Goal: Task Accomplishment & Management: Manage account settings

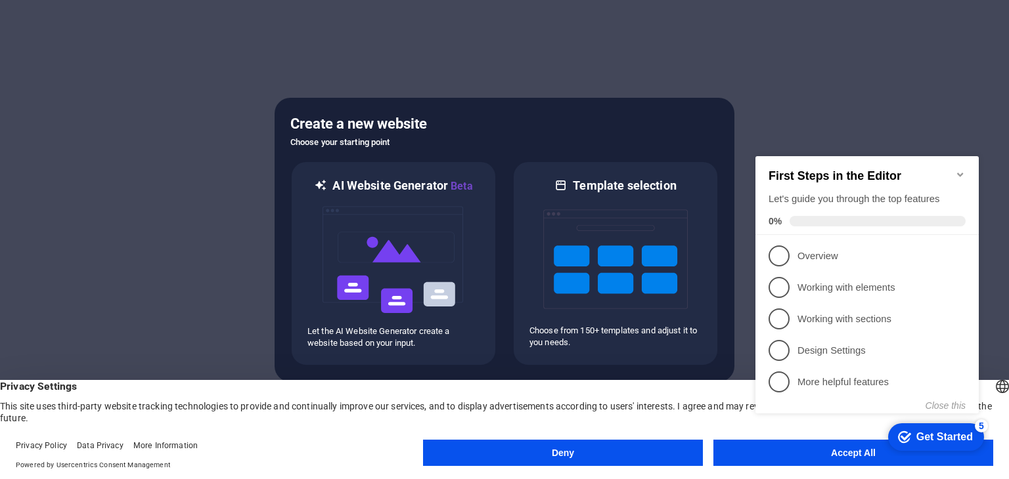
click at [962, 173] on icon "Minimize checklist" at bounding box center [960, 175] width 6 height 4
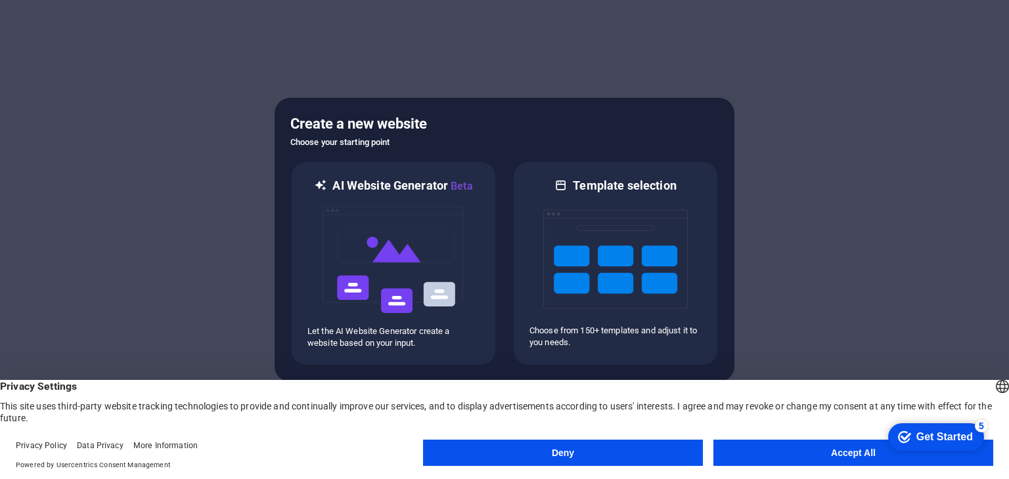
click at [837, 458] on button "Accept All" at bounding box center [853, 453] width 280 height 26
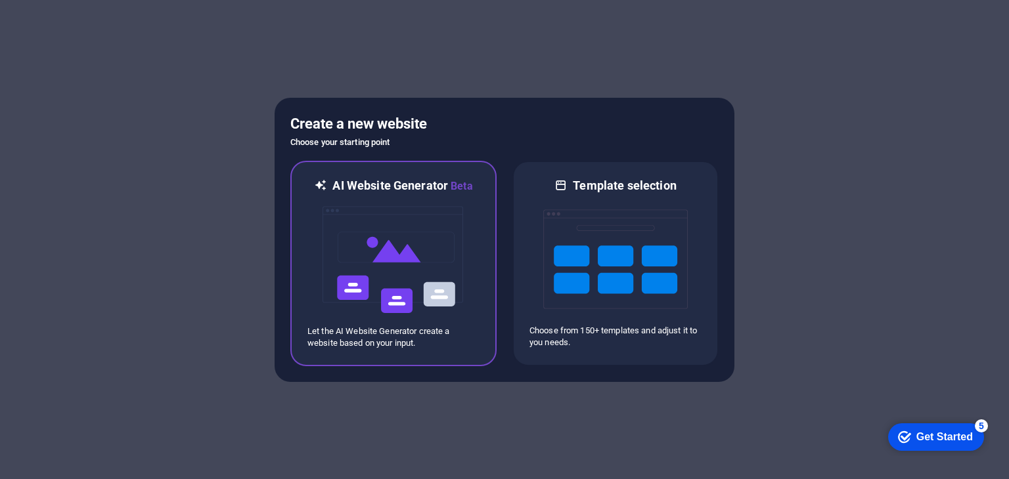
click at [389, 282] on img at bounding box center [393, 259] width 144 height 131
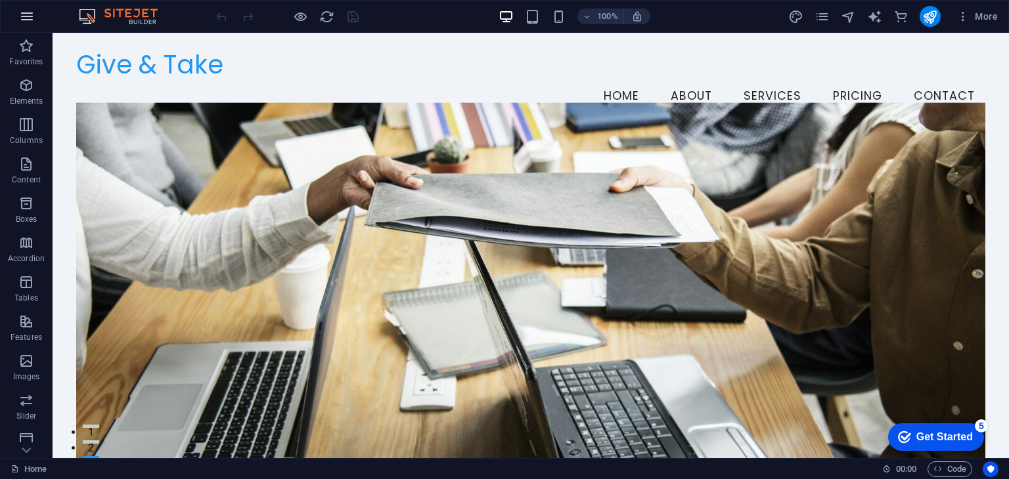
click at [20, 14] on icon "button" at bounding box center [27, 17] width 16 height 16
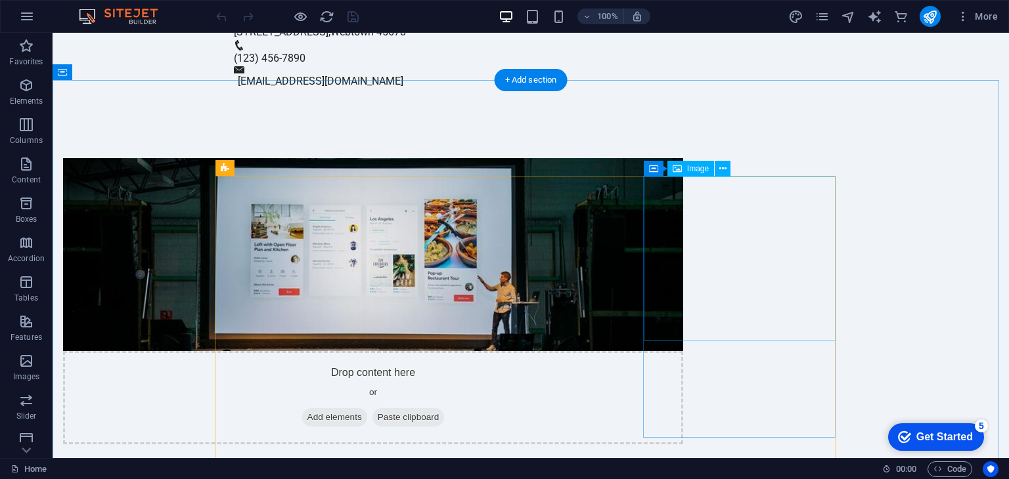
scroll to position [788, 0]
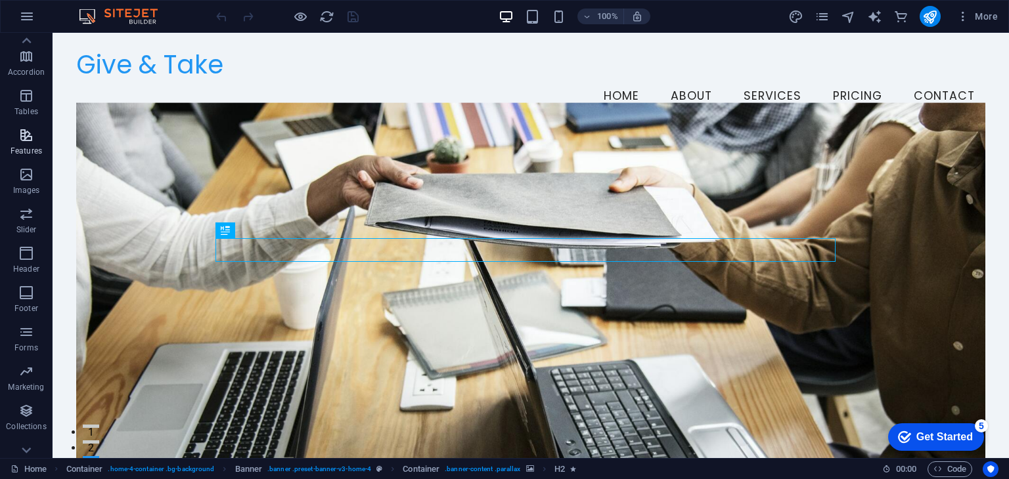
scroll to position [205, 0]
click at [16, 438] on span "Commerce" at bounding box center [26, 440] width 53 height 32
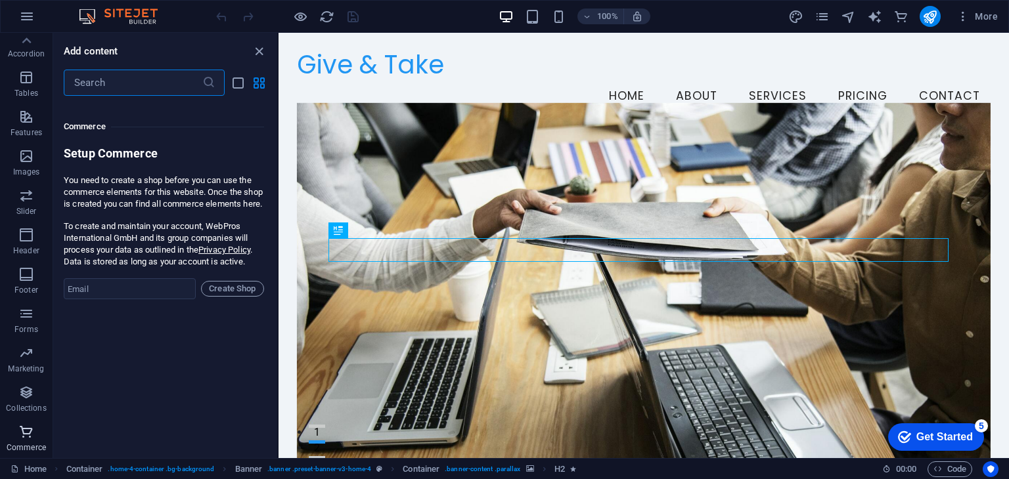
scroll to position [12657, 0]
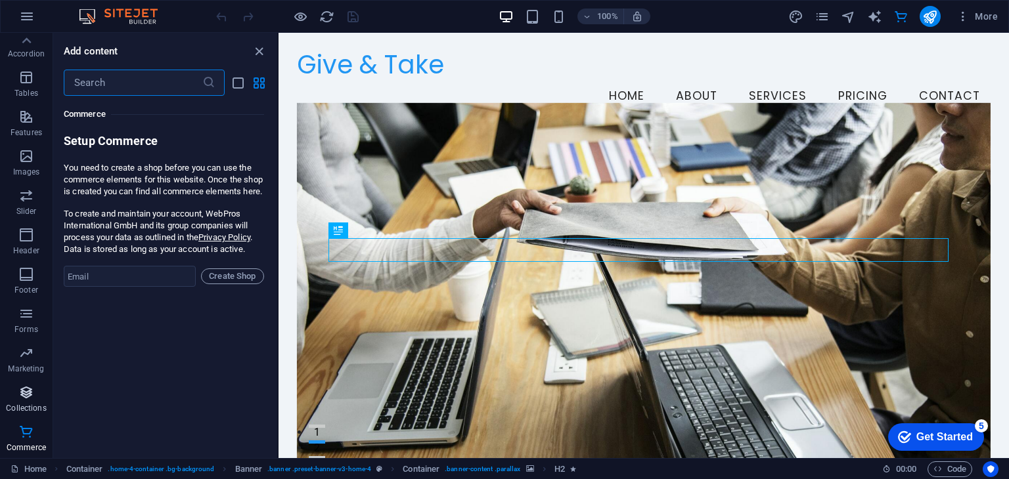
click at [25, 401] on span "Collections" at bounding box center [26, 401] width 53 height 32
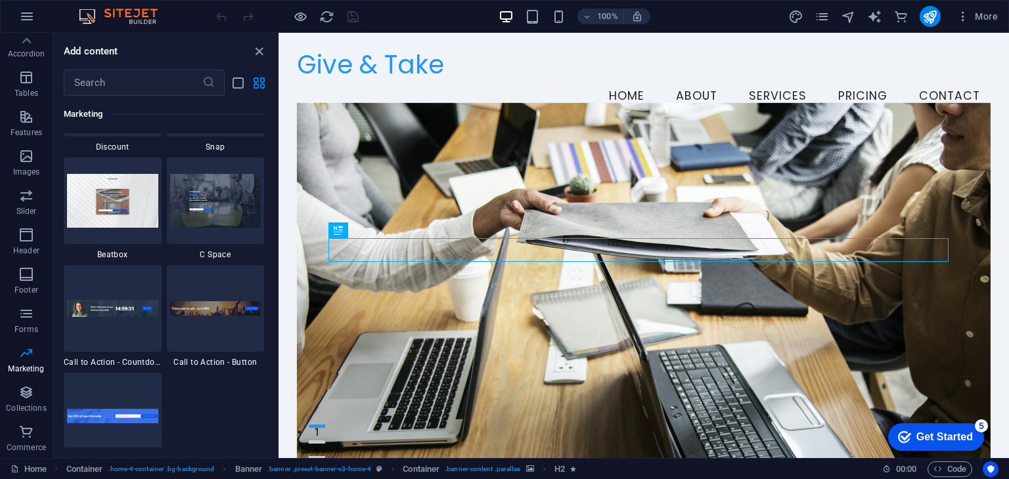
scroll to position [11629, 0]
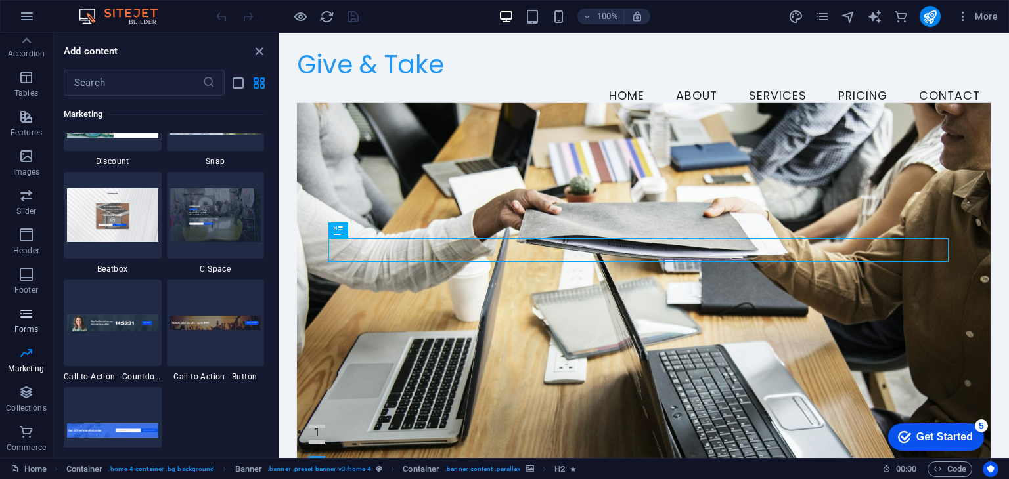
click at [27, 322] on span "Forms" at bounding box center [26, 322] width 53 height 32
click at [26, 309] on icon "button" at bounding box center [26, 314] width 16 height 16
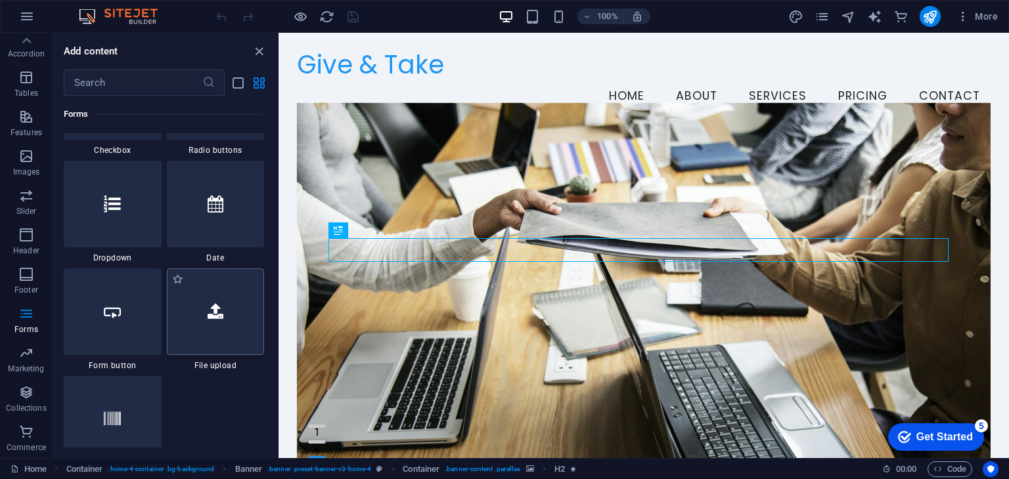
scroll to position [10447, 0]
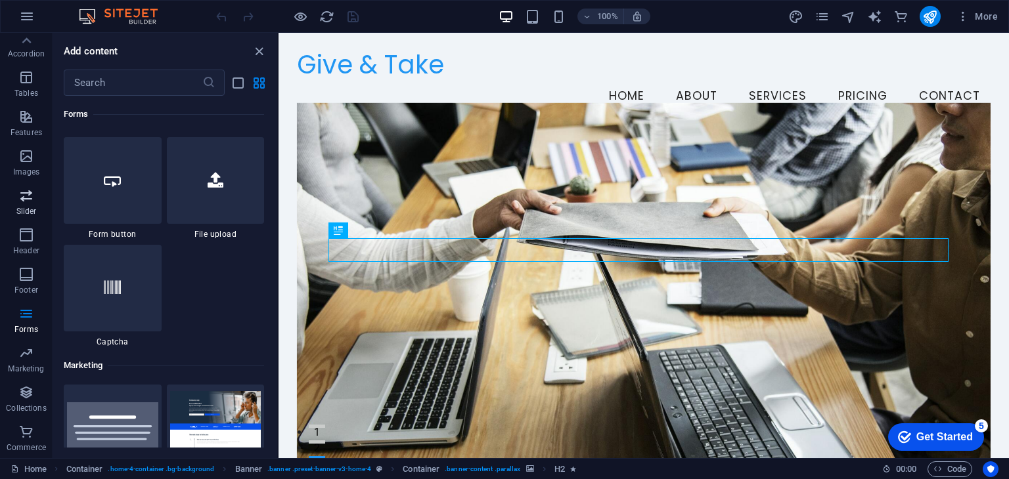
click at [26, 206] on span "Slider" at bounding box center [26, 204] width 53 height 32
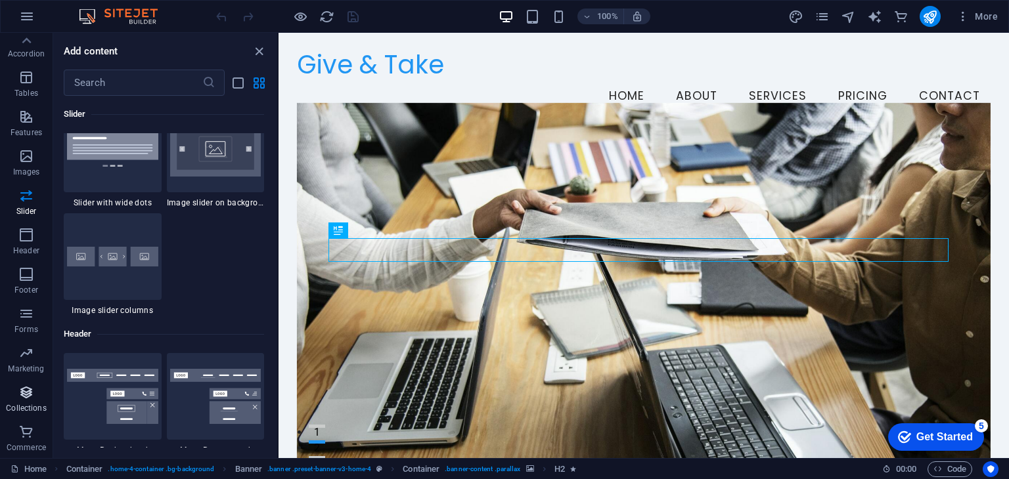
scroll to position [7709, 0]
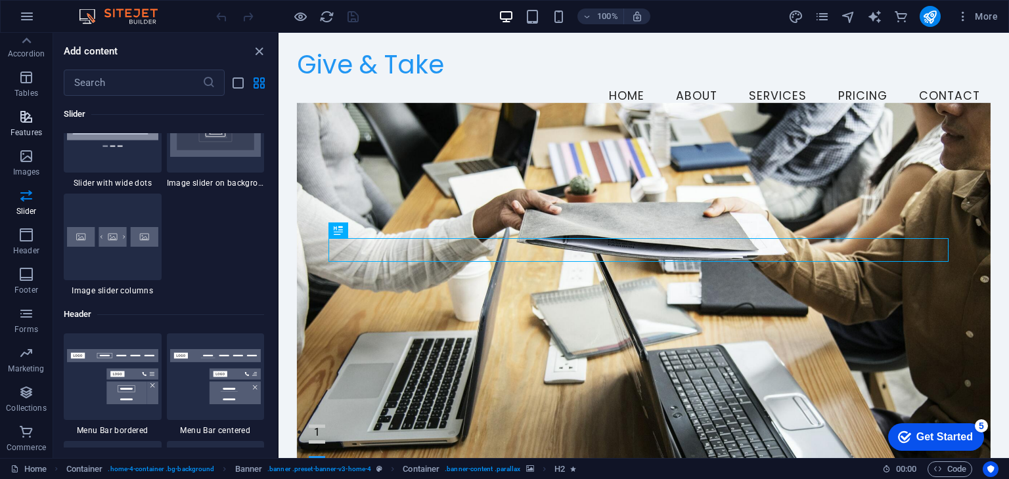
click at [26, 122] on icon "button" at bounding box center [26, 117] width 16 height 16
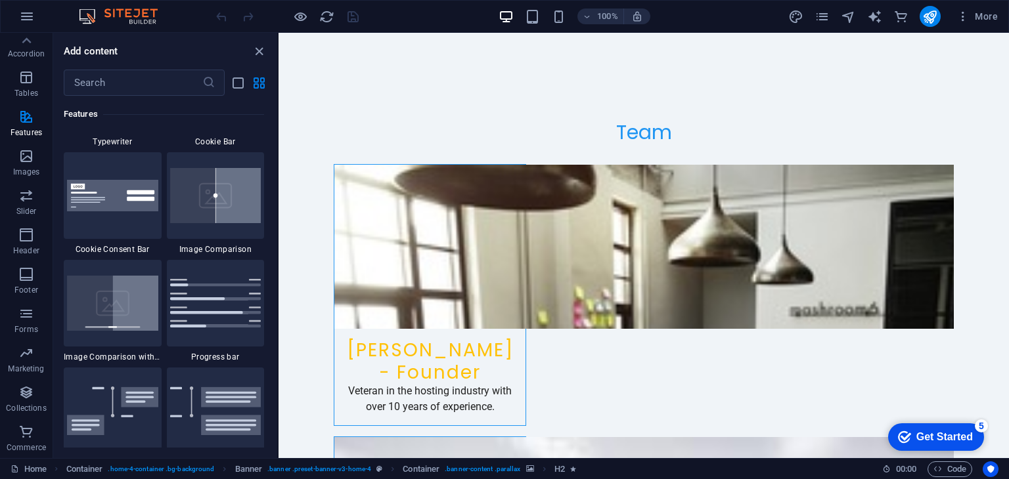
scroll to position [4030, 0]
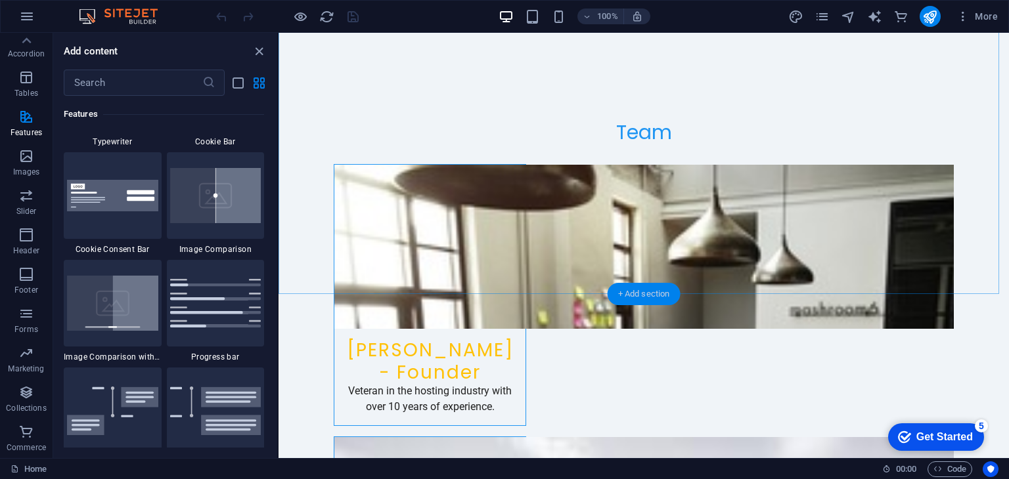
click at [623, 298] on div "+ Add section" at bounding box center [644, 294] width 73 height 22
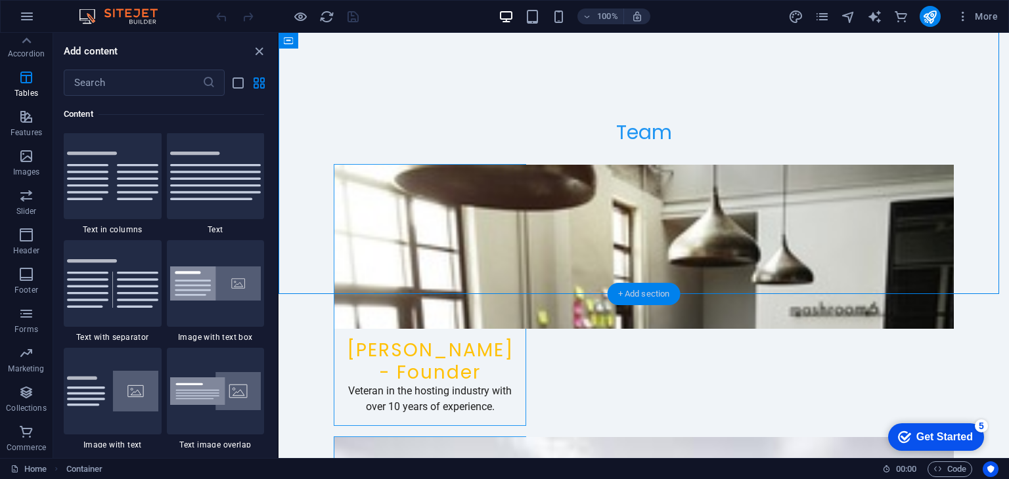
scroll to position [2298, 0]
click at [26, 115] on icon "button" at bounding box center [26, 117] width 16 height 16
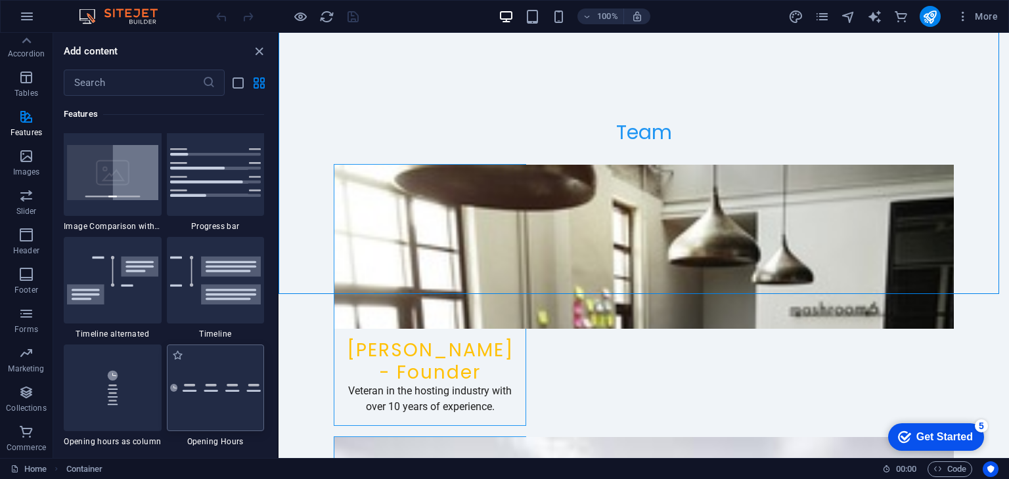
scroll to position [5448, 0]
click at [217, 171] on img at bounding box center [215, 171] width 91 height 49
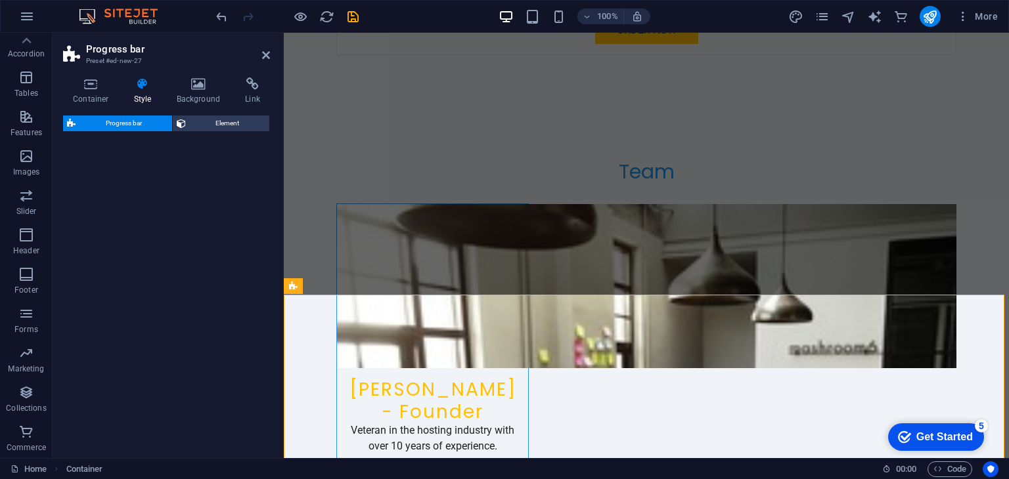
select select "rem"
select select "px"
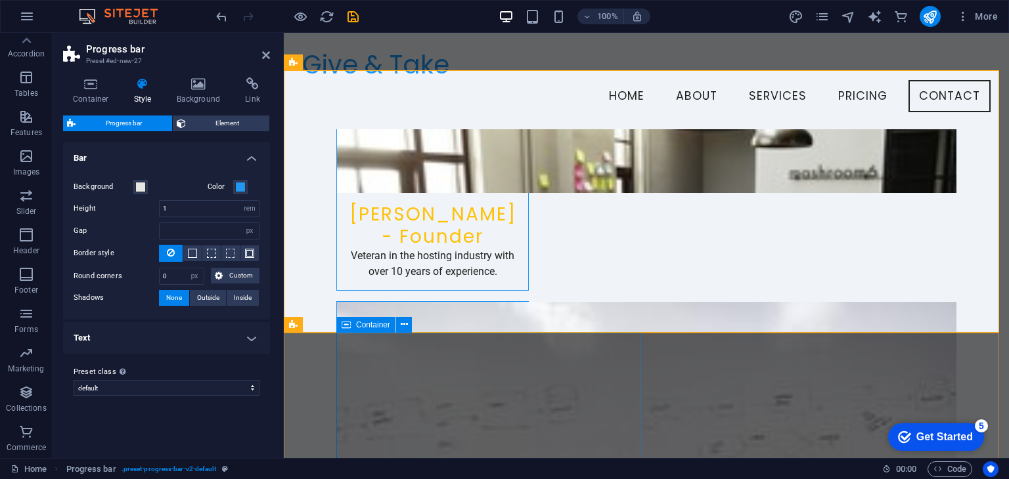
scroll to position [4154, 0]
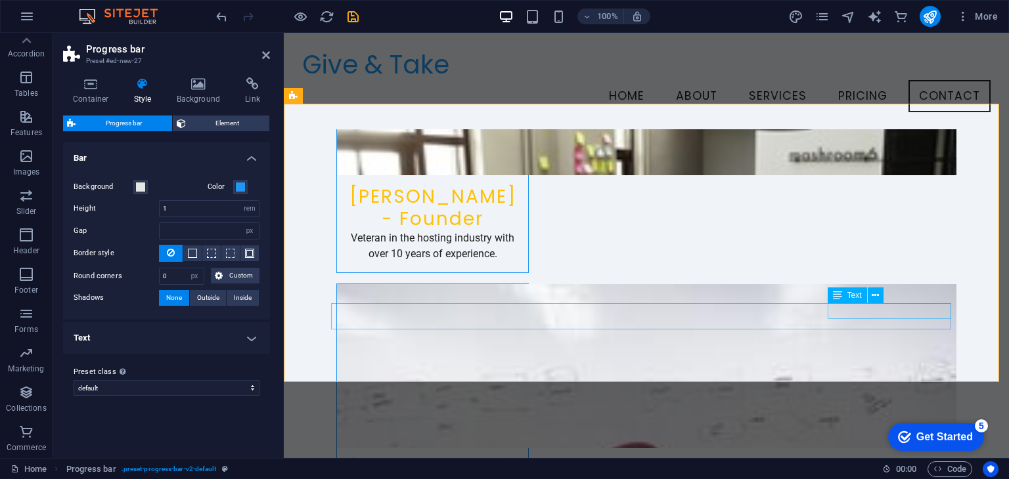
click at [853, 297] on span "Text" at bounding box center [854, 296] width 14 height 8
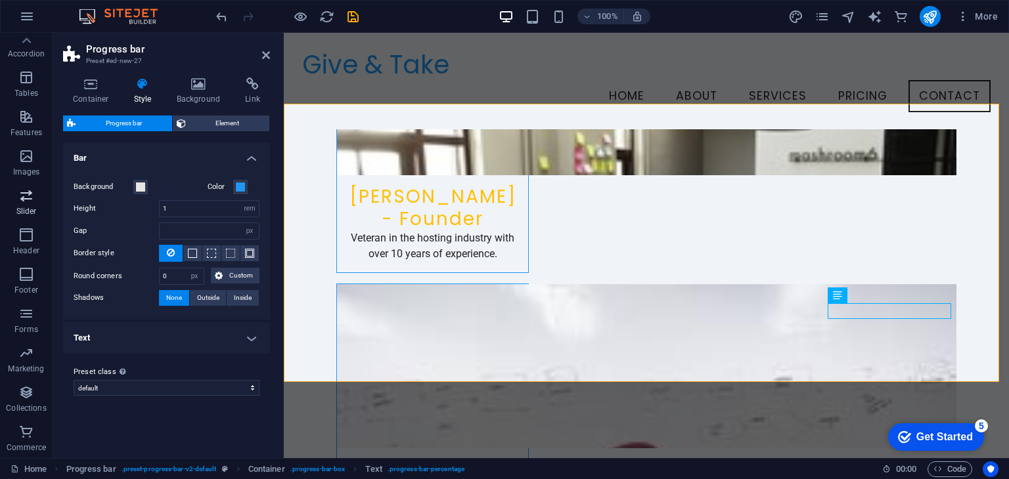
scroll to position [74, 0]
click at [24, 178] on span "Accordion" at bounding box center [26, 178] width 53 height 32
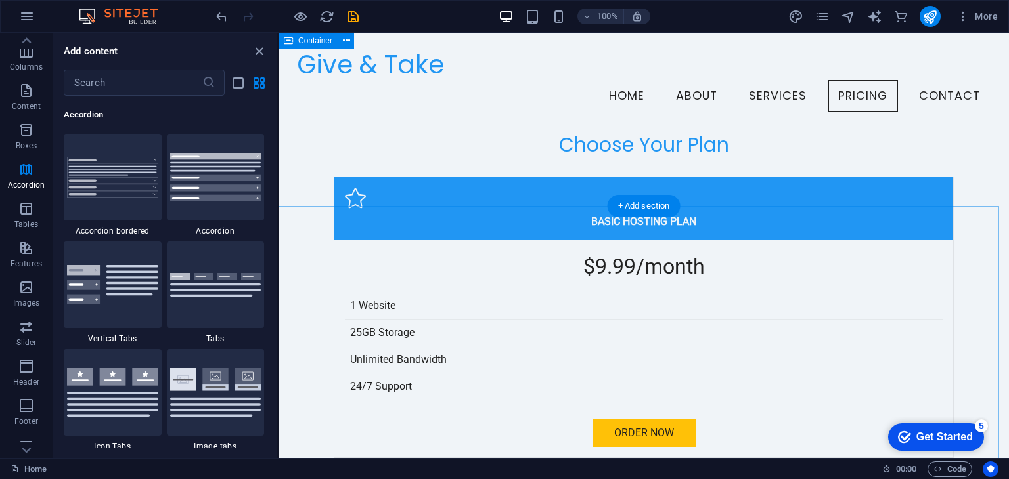
scroll to position [2841, 0]
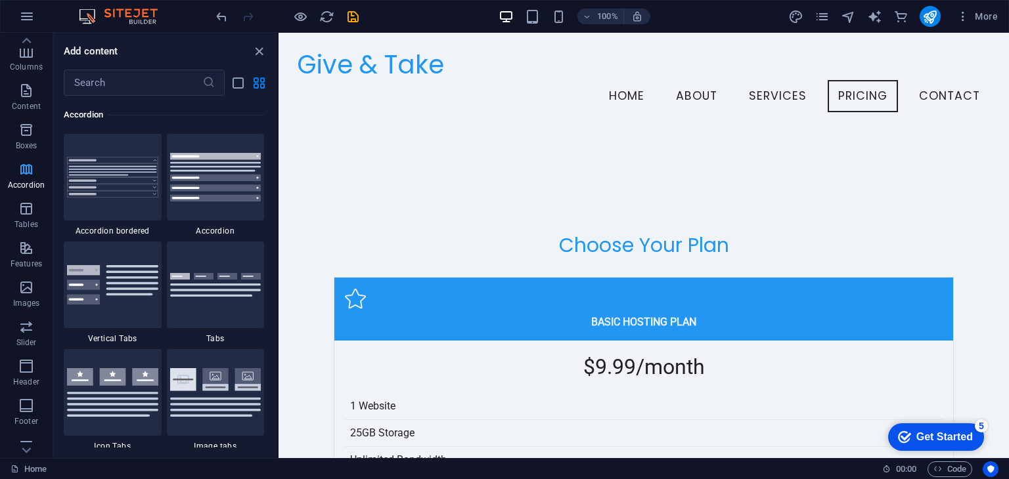
click at [24, 175] on icon "button" at bounding box center [26, 170] width 16 height 16
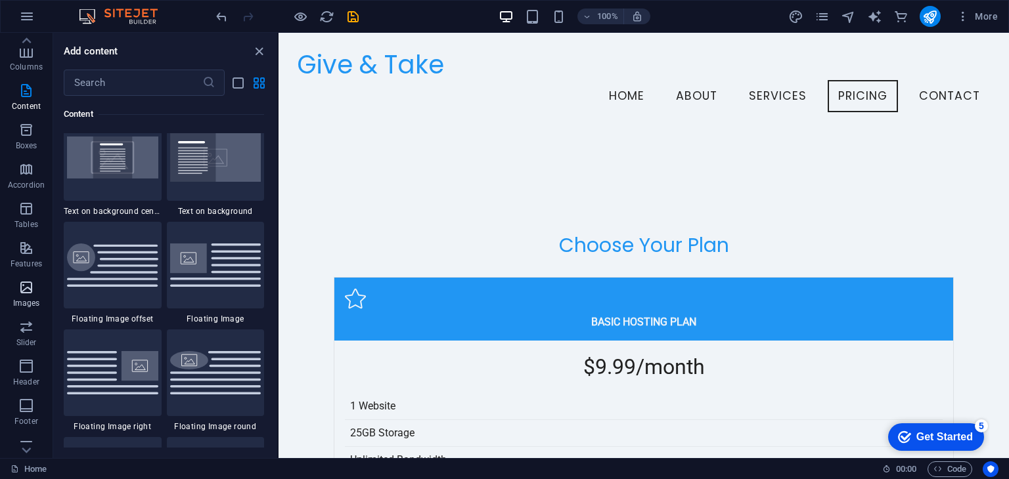
scroll to position [0, 0]
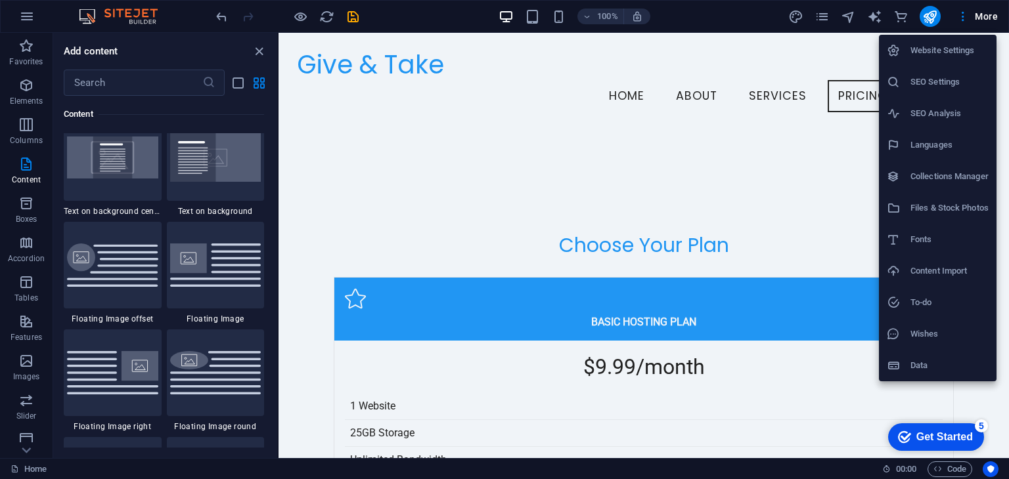
click at [765, 36] on div at bounding box center [504, 239] width 1009 height 479
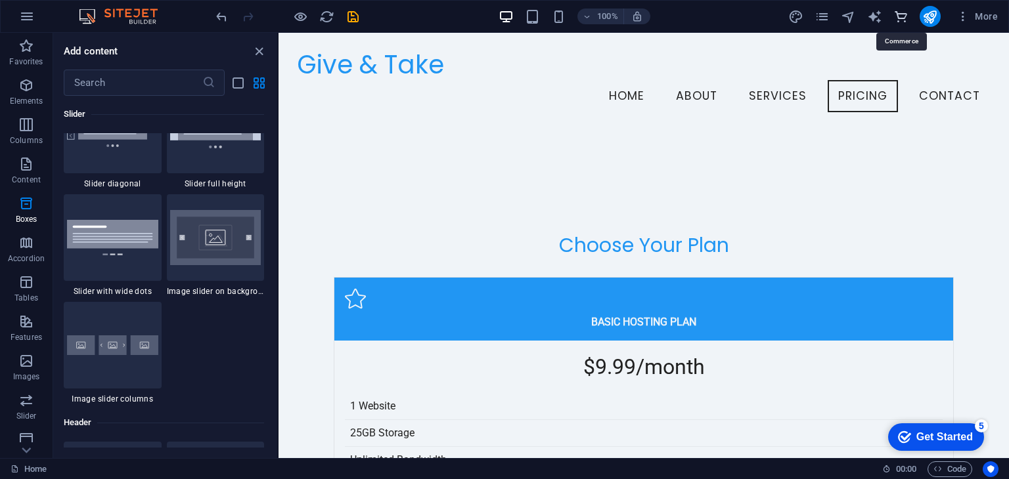
scroll to position [12657, 0]
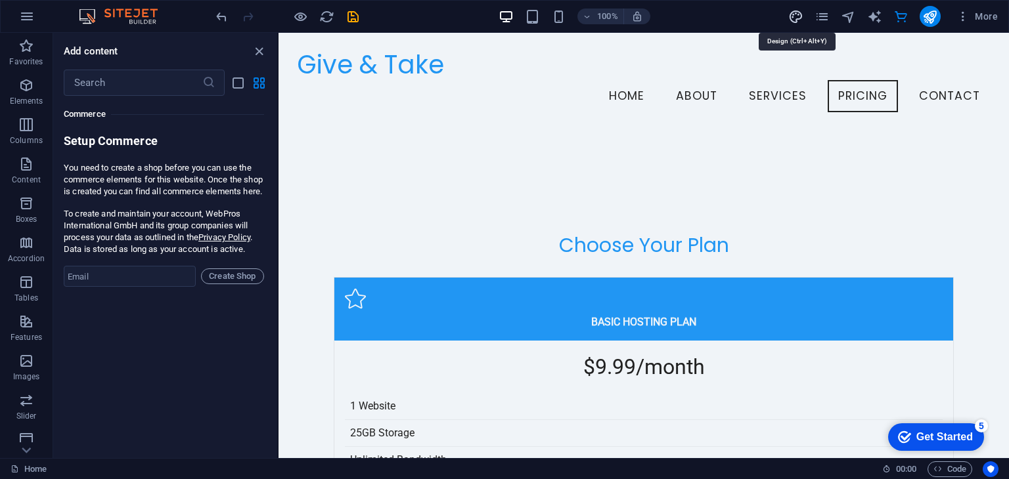
select select "px"
select select "200"
select select "px"
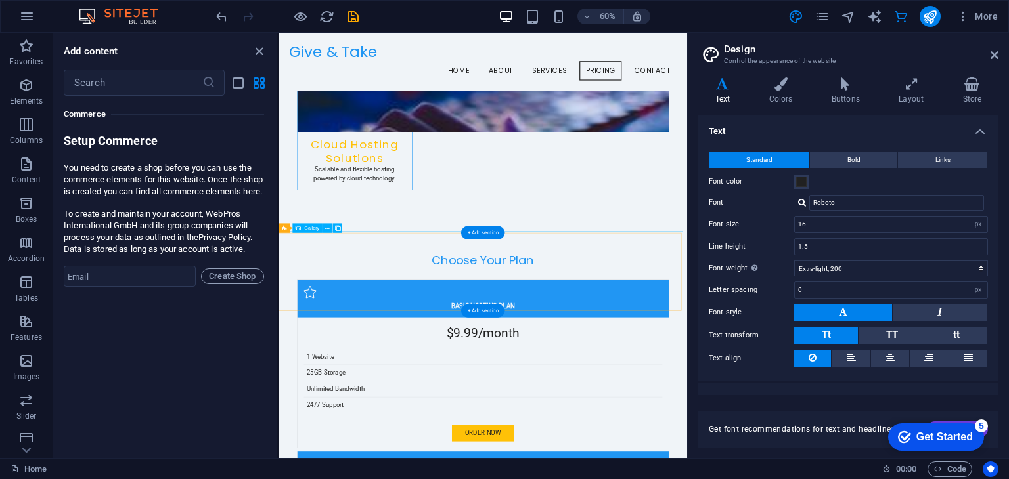
scroll to position [2753, 0]
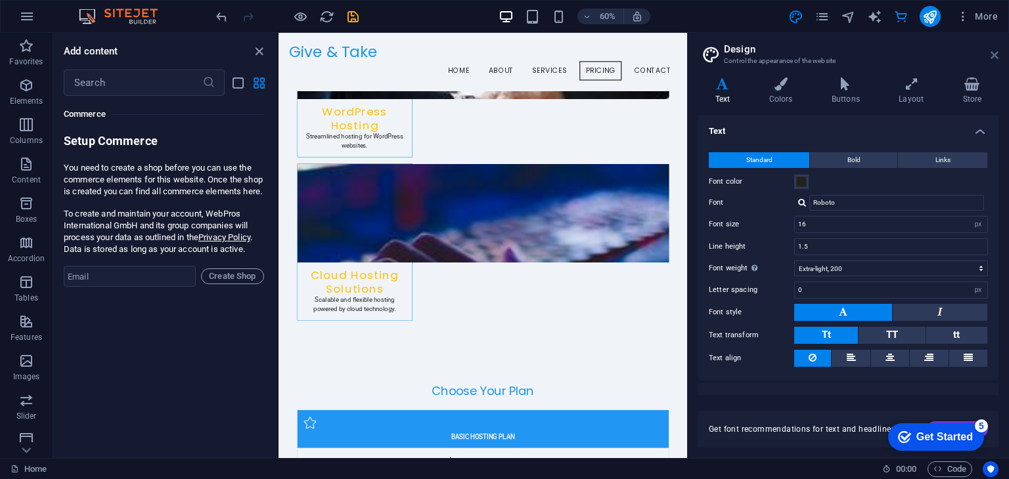
click at [996, 53] on icon at bounding box center [994, 55] width 8 height 11
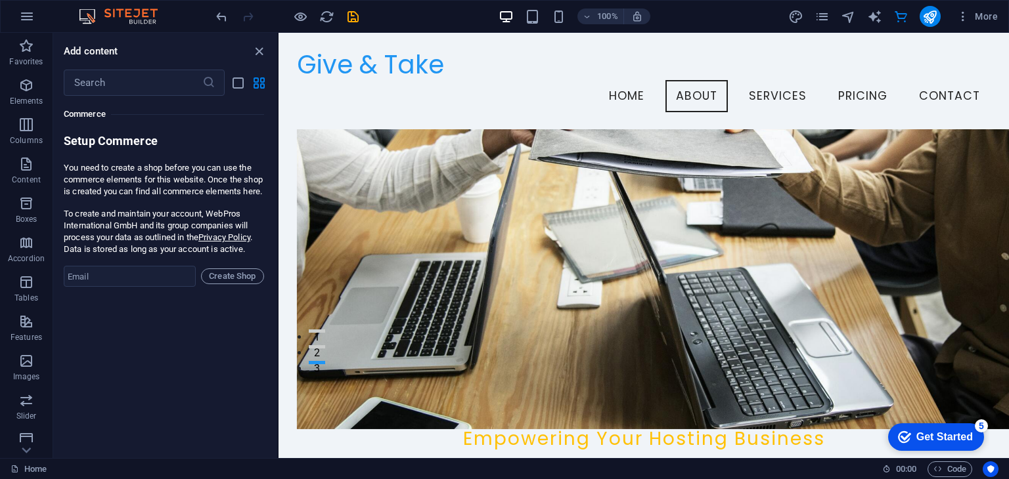
scroll to position [0, 0]
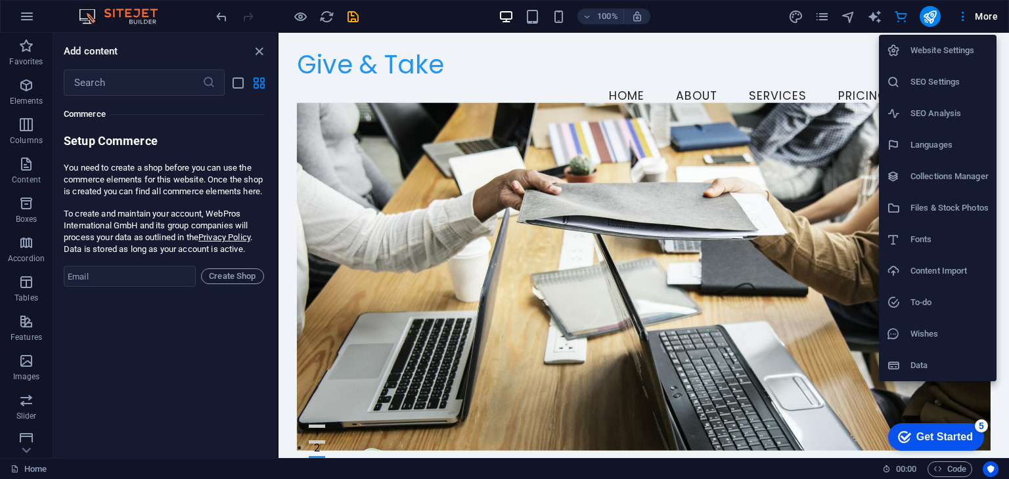
click at [916, 171] on h6 "Collections Manager" at bounding box center [949, 177] width 78 height 16
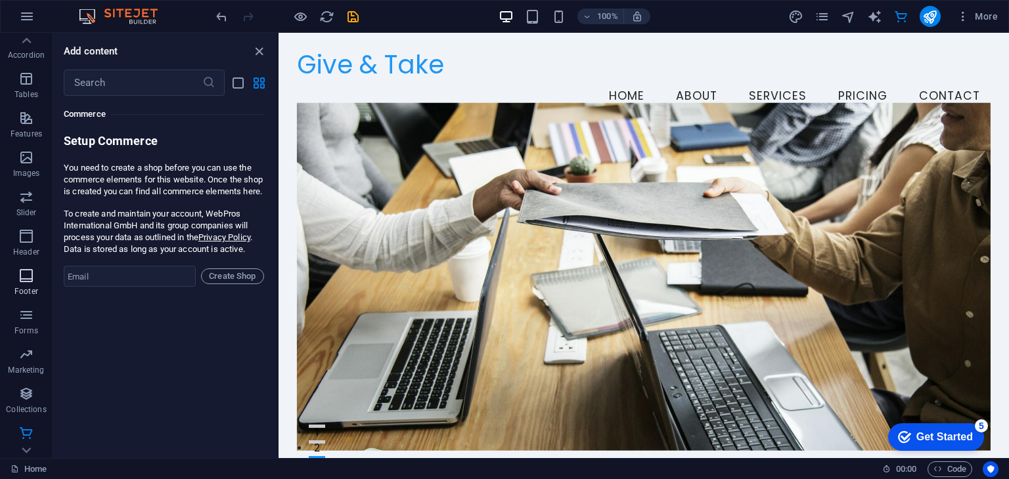
scroll to position [205, 0]
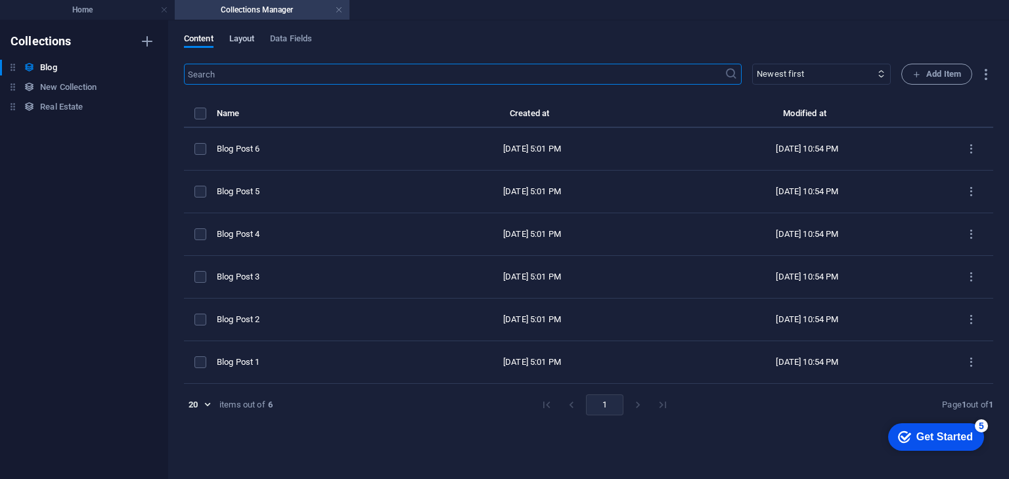
click at [244, 37] on span "Layout" at bounding box center [242, 40] width 26 height 18
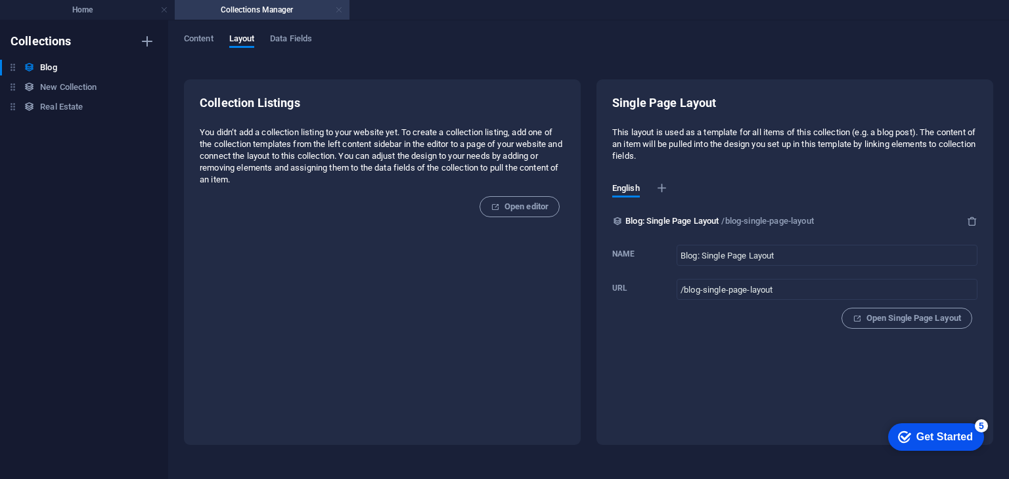
click at [339, 9] on link at bounding box center [339, 10] width 8 height 12
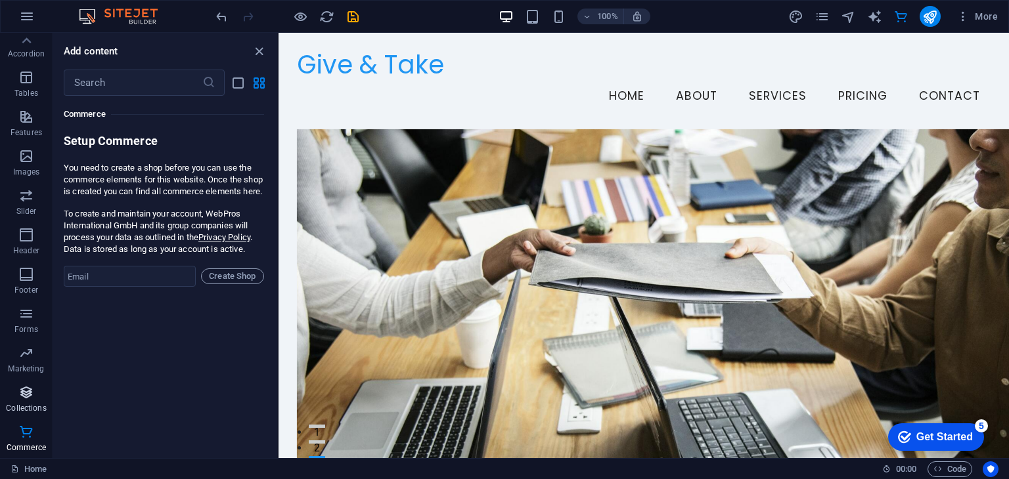
click at [24, 401] on icon "button" at bounding box center [26, 393] width 16 height 16
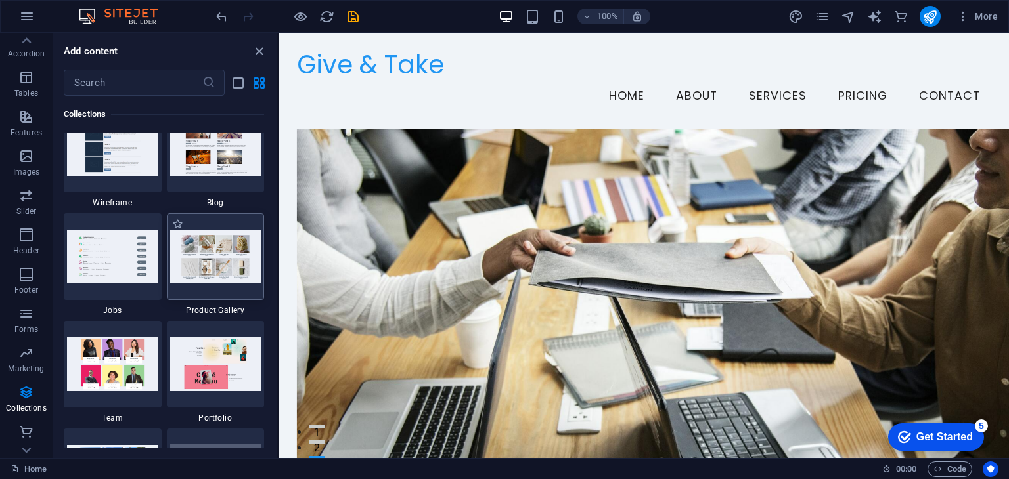
scroll to position [12155, 0]
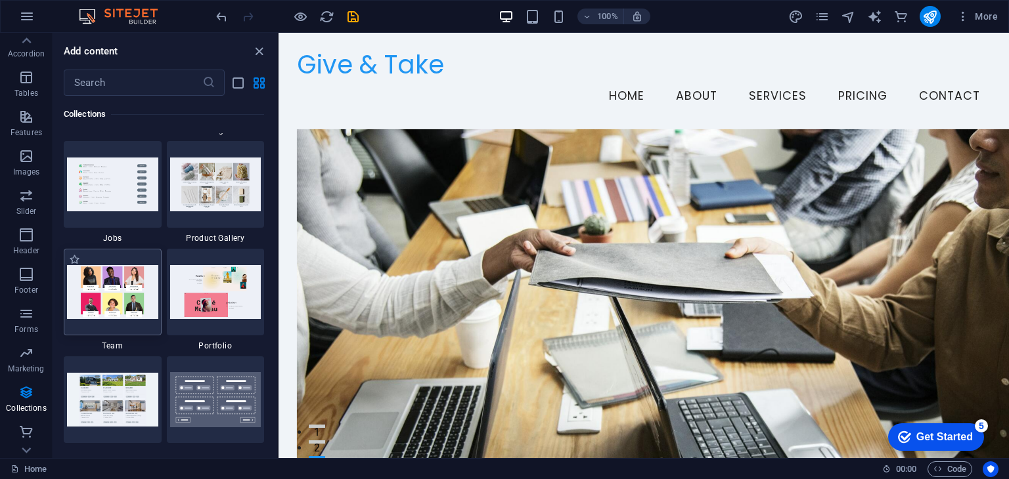
click at [115, 300] on img at bounding box center [112, 291] width 91 height 53
click at [117, 271] on img at bounding box center [112, 291] width 91 height 53
click at [118, 271] on img at bounding box center [112, 291] width 91 height 53
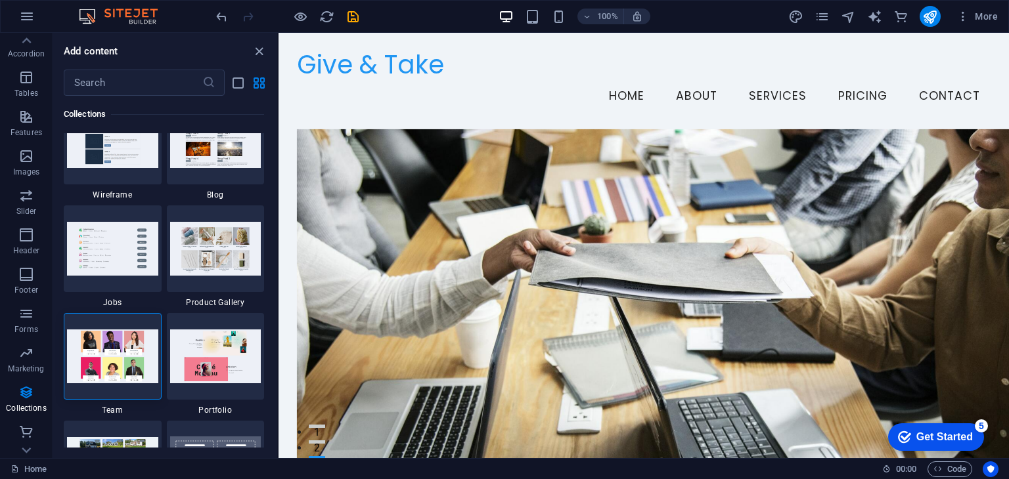
scroll to position [12089, 0]
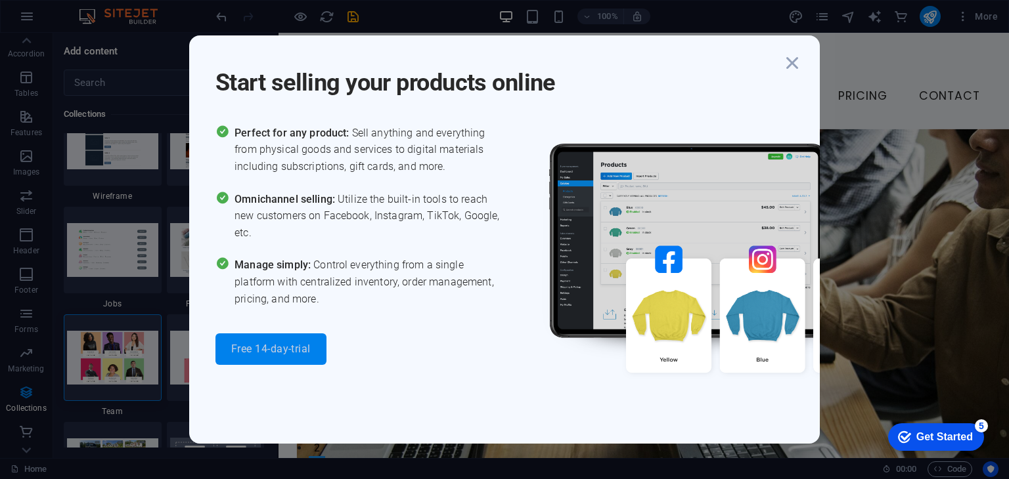
click at [300, 359] on button "Free 14-day-trial" at bounding box center [270, 350] width 111 height 32
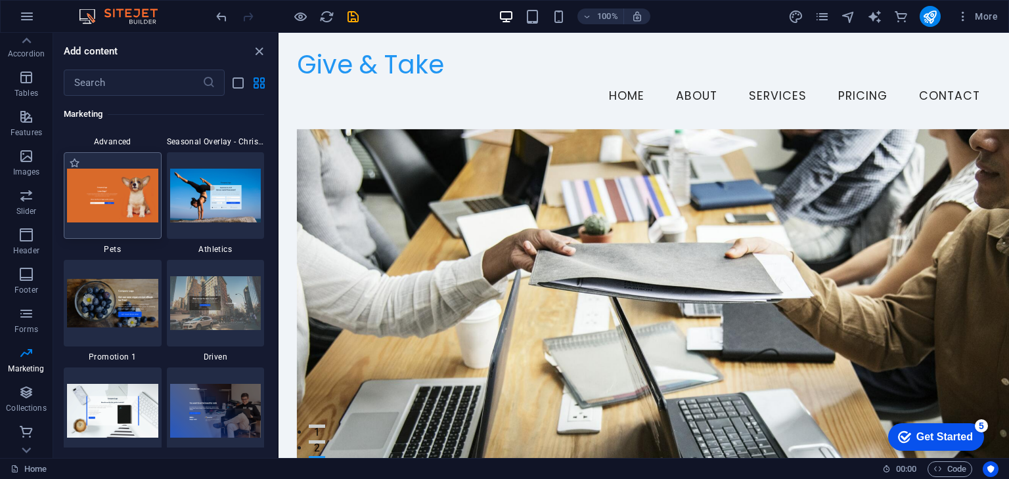
scroll to position [11212, 0]
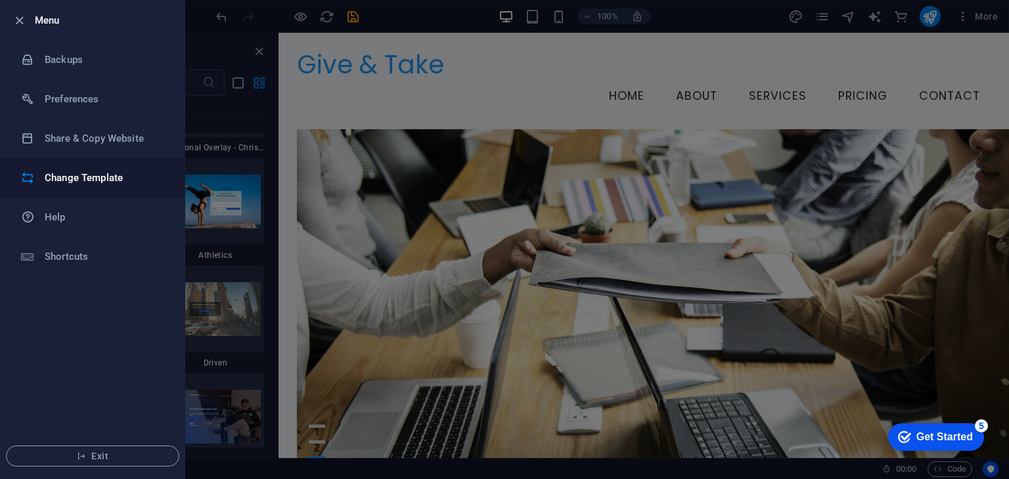
click at [85, 175] on h6 "Change Template" at bounding box center [106, 178] width 122 height 16
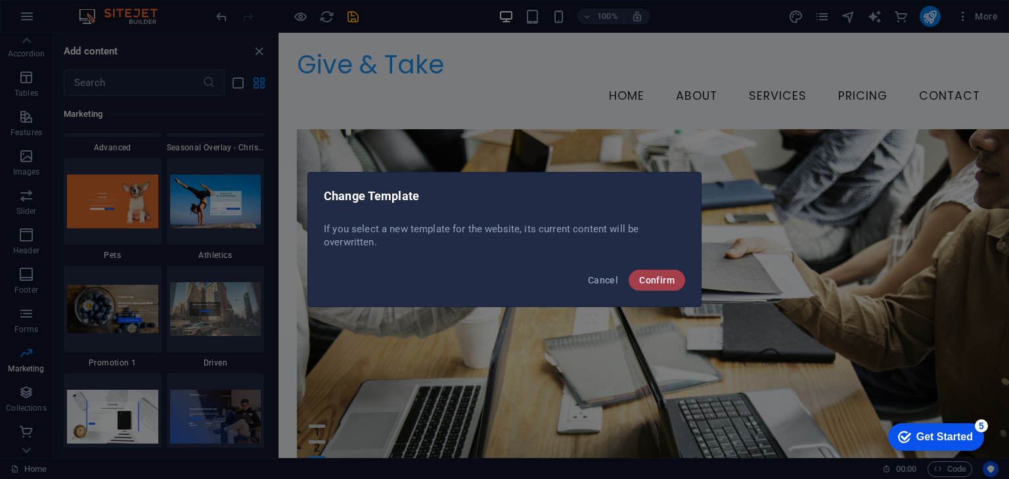
click at [654, 288] on button "Confirm" at bounding box center [657, 280] width 56 height 21
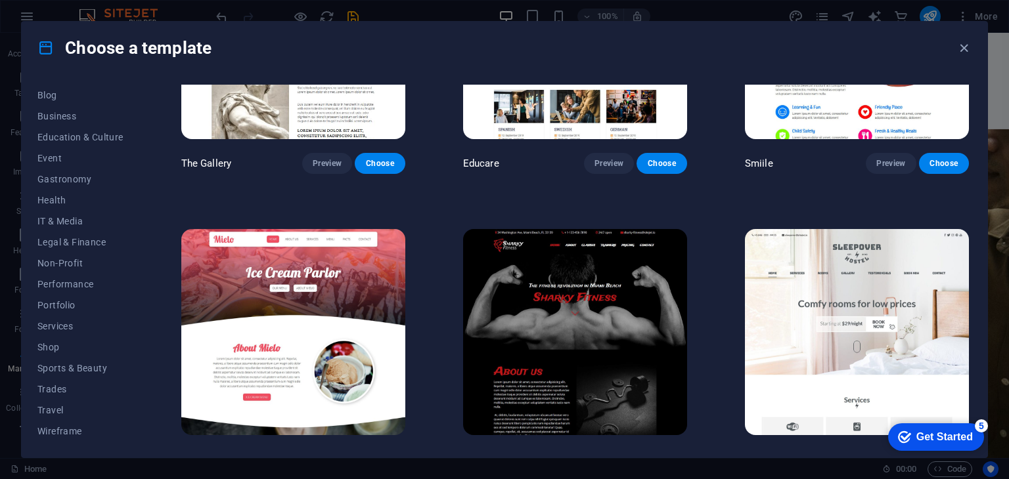
scroll to position [10048, 0]
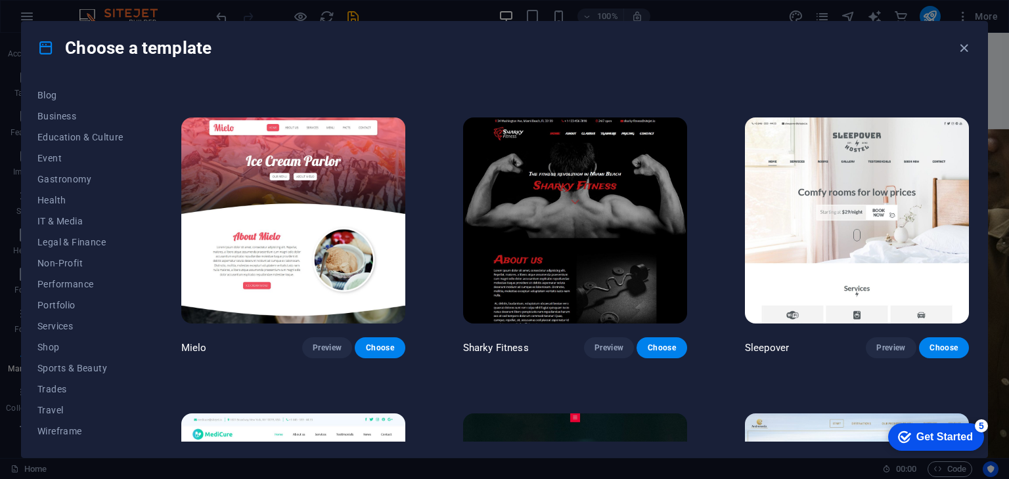
drag, startPoint x: 612, startPoint y: 300, endPoint x: 1006, endPoint y: 56, distance: 462.4
click at [1006, 56] on div "Choose a template All Templates My Templates New Trending Landingpage Multipage…" at bounding box center [504, 239] width 1009 height 479
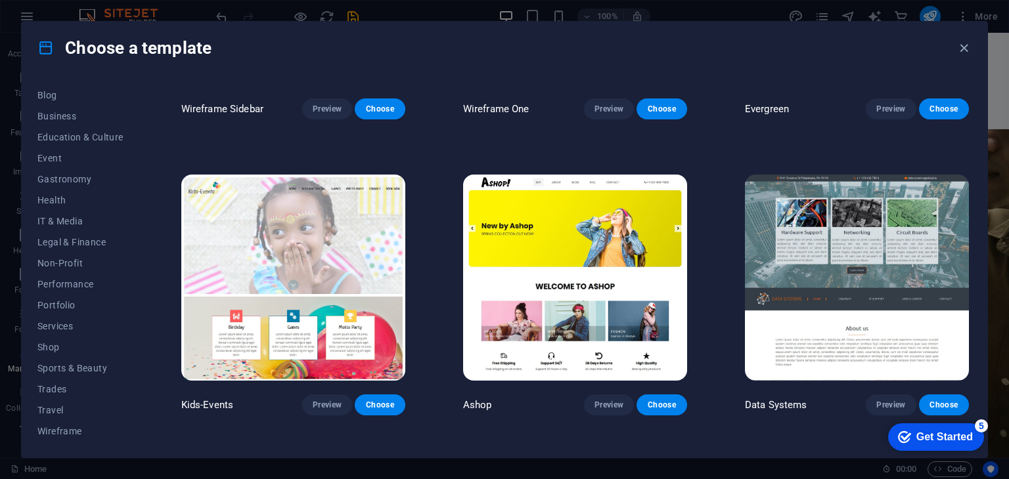
scroll to position [5844, 0]
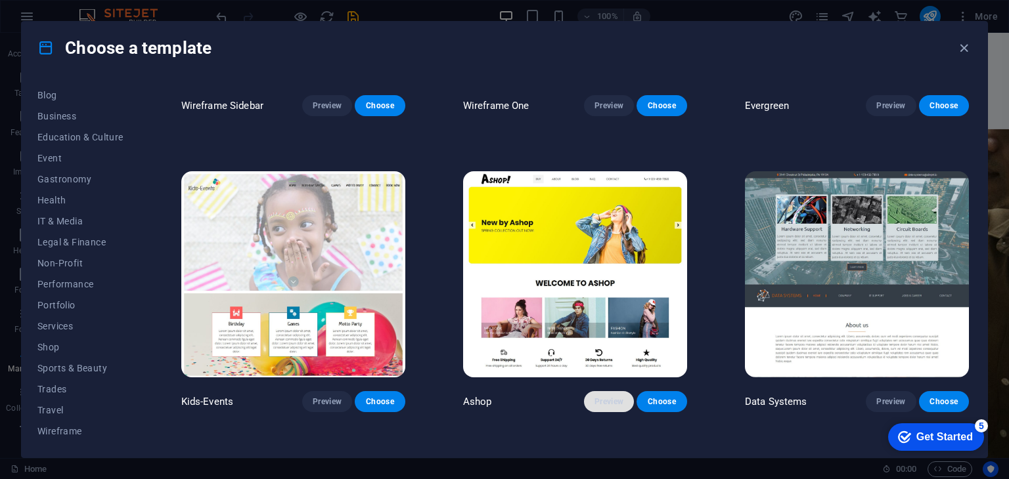
click at [599, 397] on span "Preview" at bounding box center [608, 402] width 29 height 11
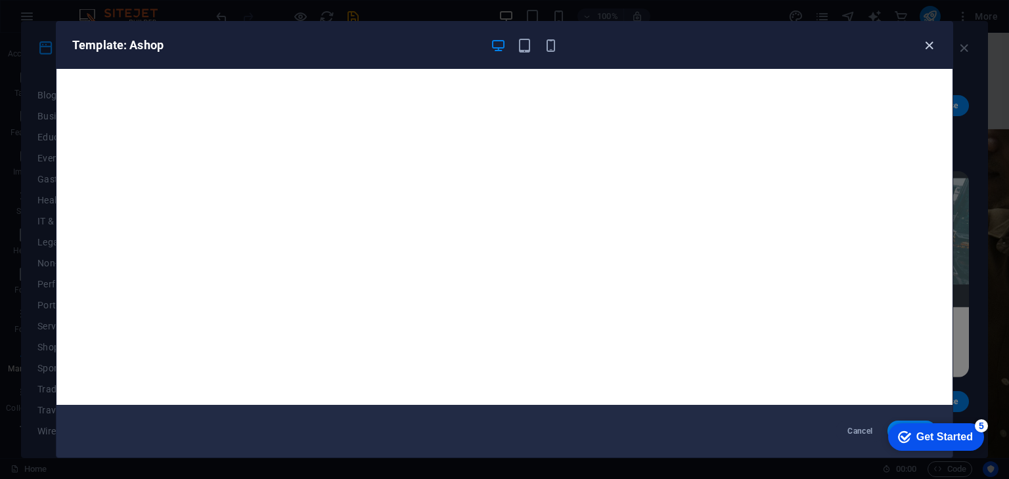
click at [929, 43] on icon "button" at bounding box center [928, 45] width 15 height 15
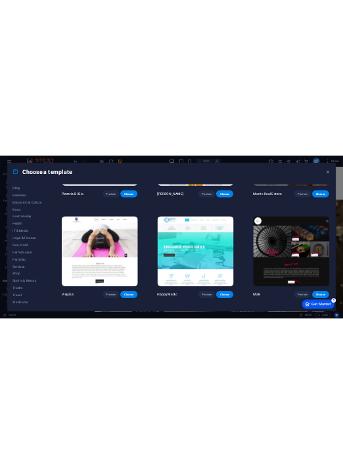
scroll to position [7027, 0]
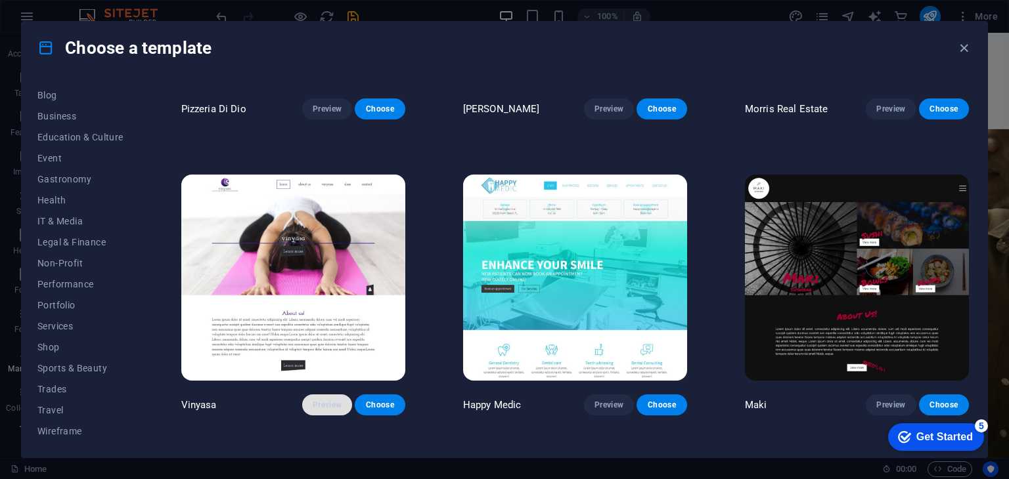
click at [323, 400] on span "Preview" at bounding box center [327, 405] width 29 height 11
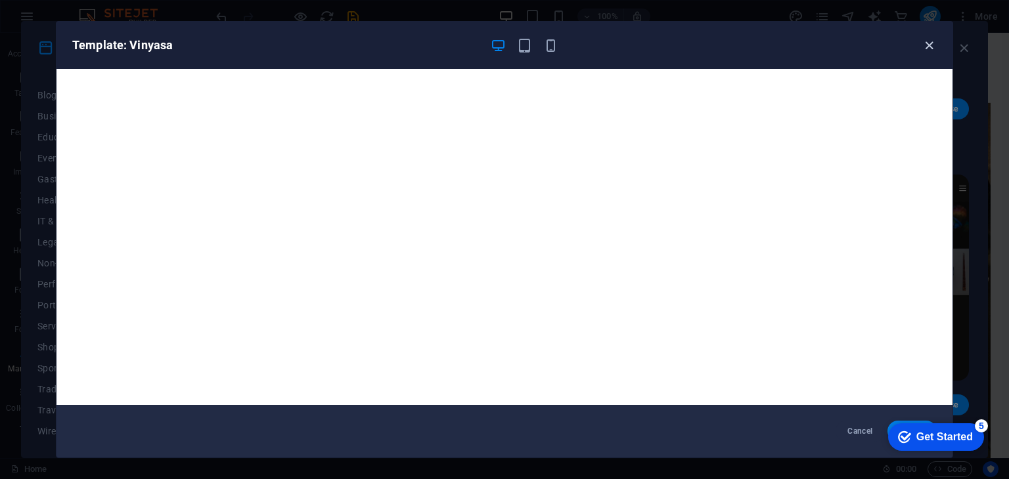
click at [925, 43] on icon "button" at bounding box center [928, 45] width 15 height 15
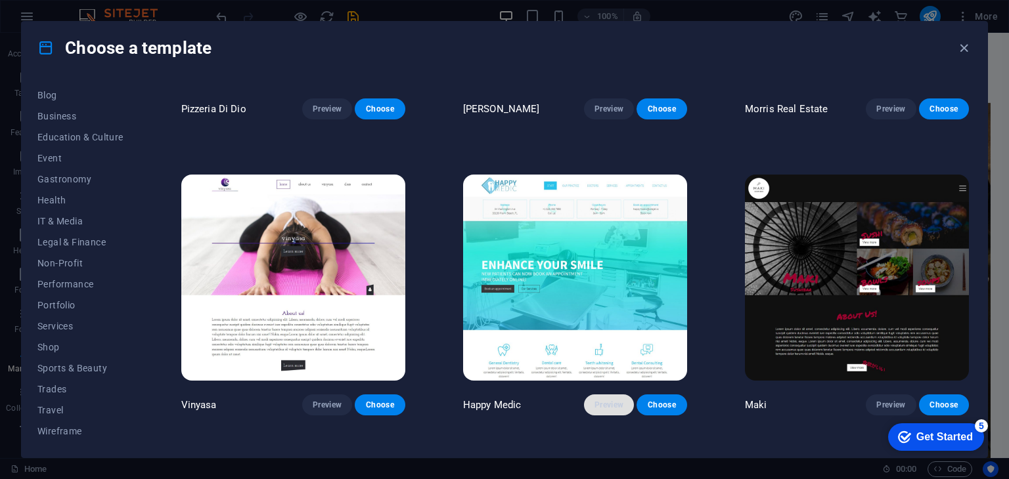
click at [601, 400] on span "Preview" at bounding box center [608, 405] width 29 height 11
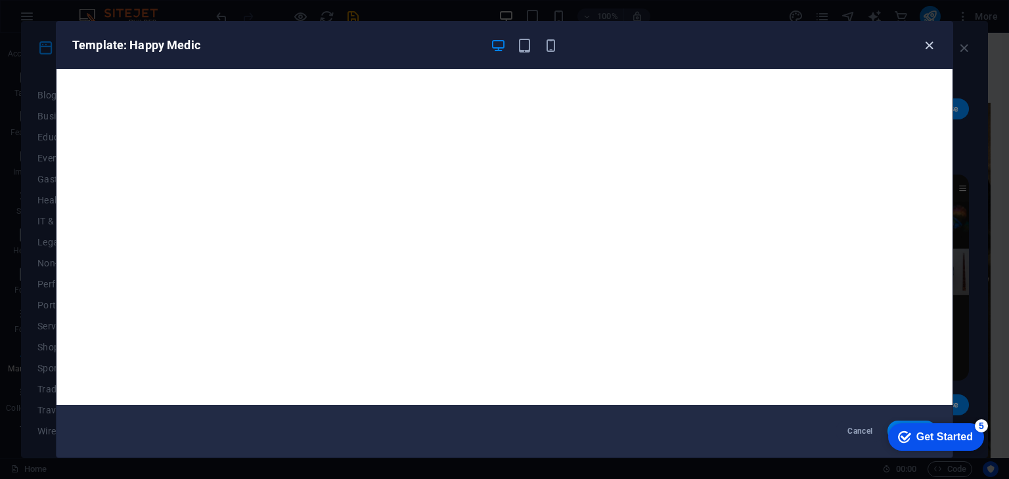
click at [929, 43] on icon "button" at bounding box center [928, 45] width 15 height 15
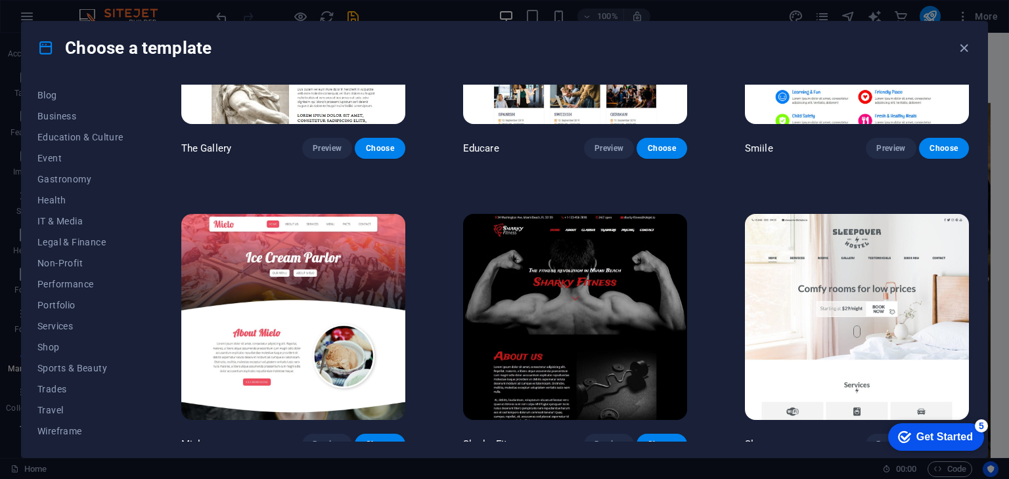
scroll to position [9982, 0]
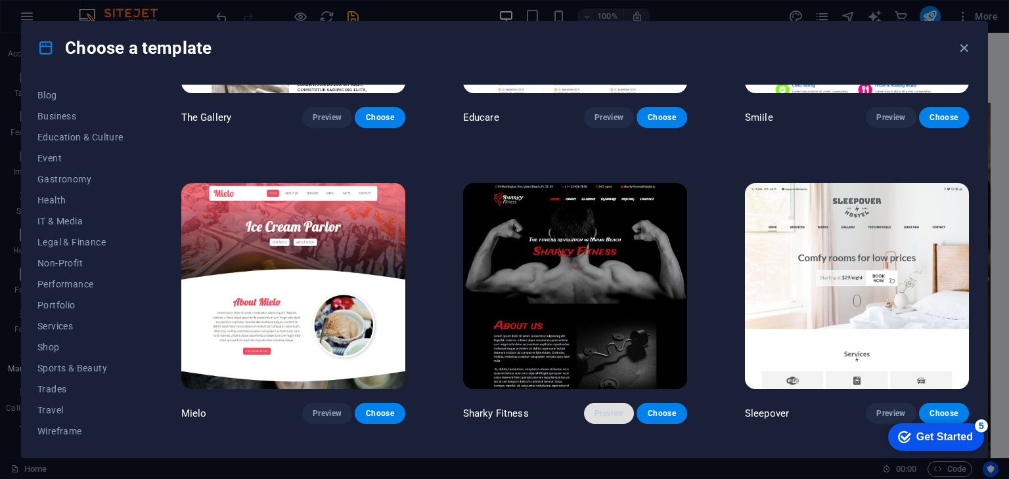
click at [606, 409] on span "Preview" at bounding box center [608, 414] width 29 height 11
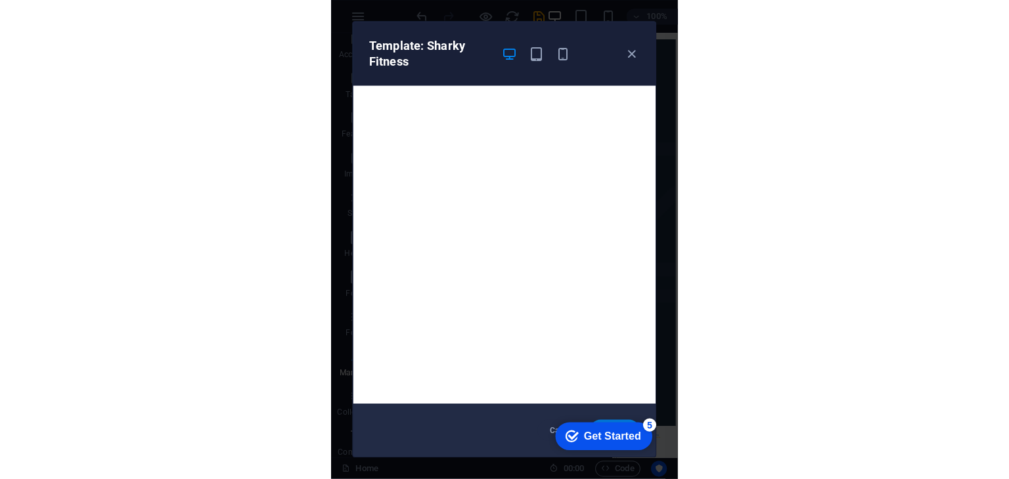
scroll to position [8365, 0]
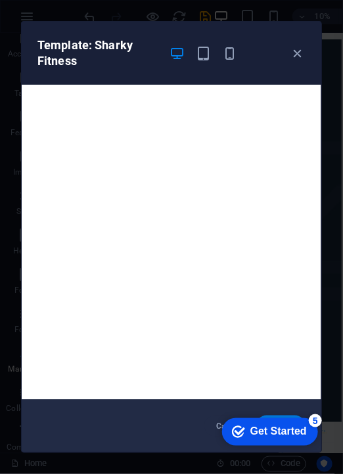
click at [201, 61] on div at bounding box center [203, 53] width 68 height 32
click at [202, 54] on icon "button" at bounding box center [203, 53] width 15 height 15
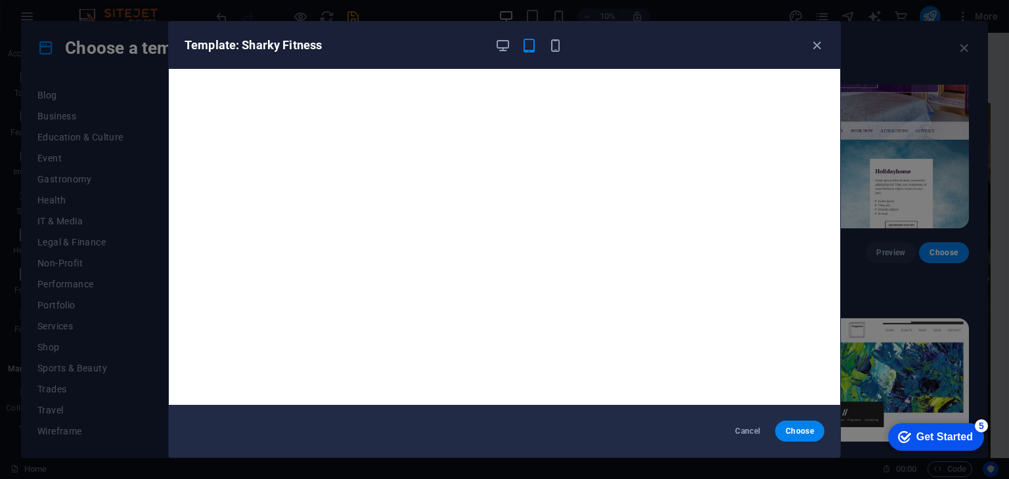
scroll to position [9982, 0]
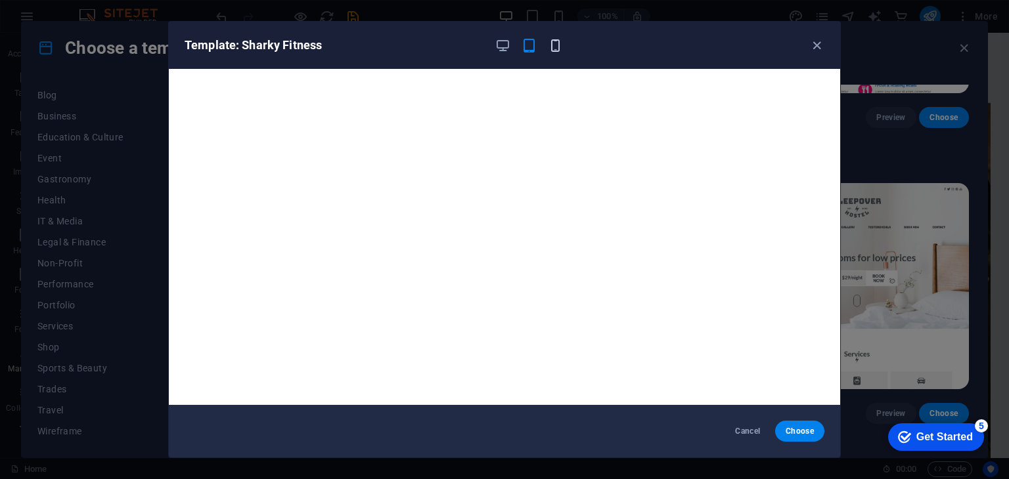
click at [554, 44] on icon "button" at bounding box center [555, 45] width 15 height 15
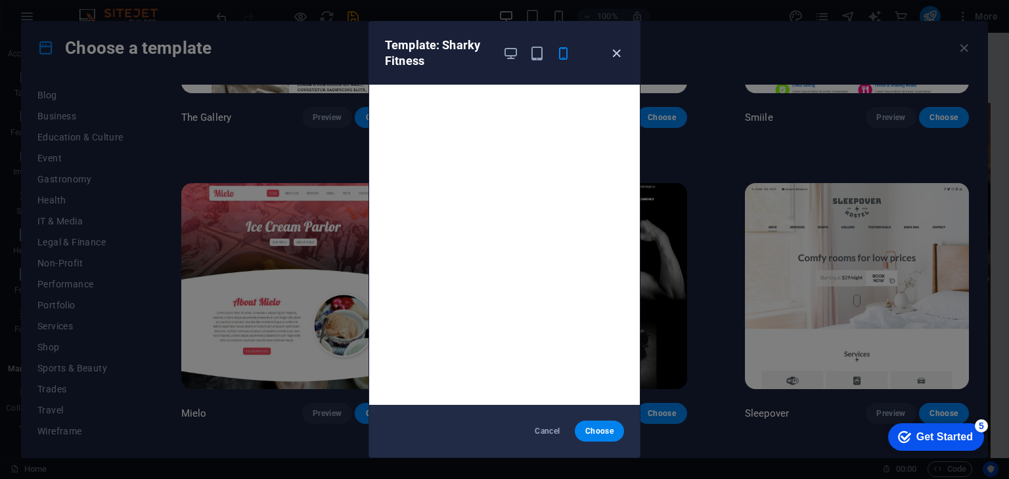
click at [615, 55] on icon "button" at bounding box center [616, 53] width 15 height 15
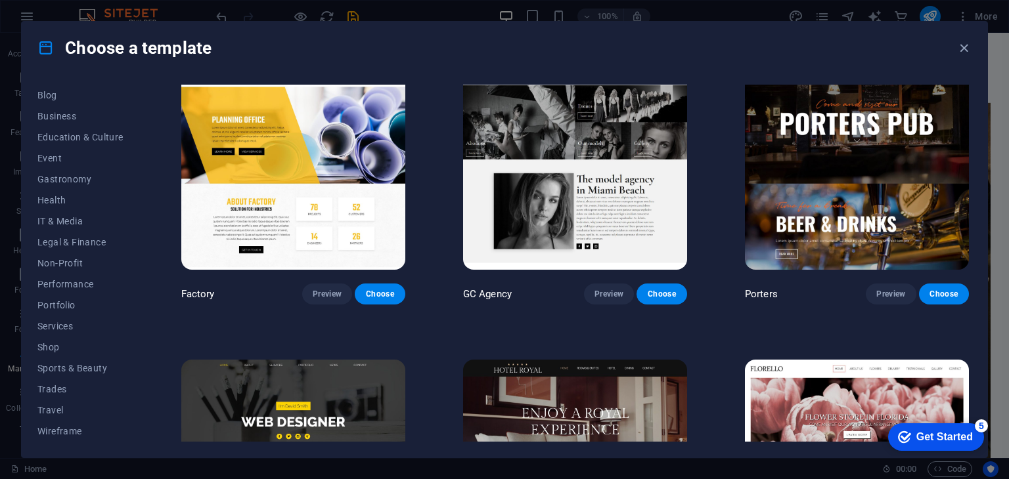
scroll to position [11558, 0]
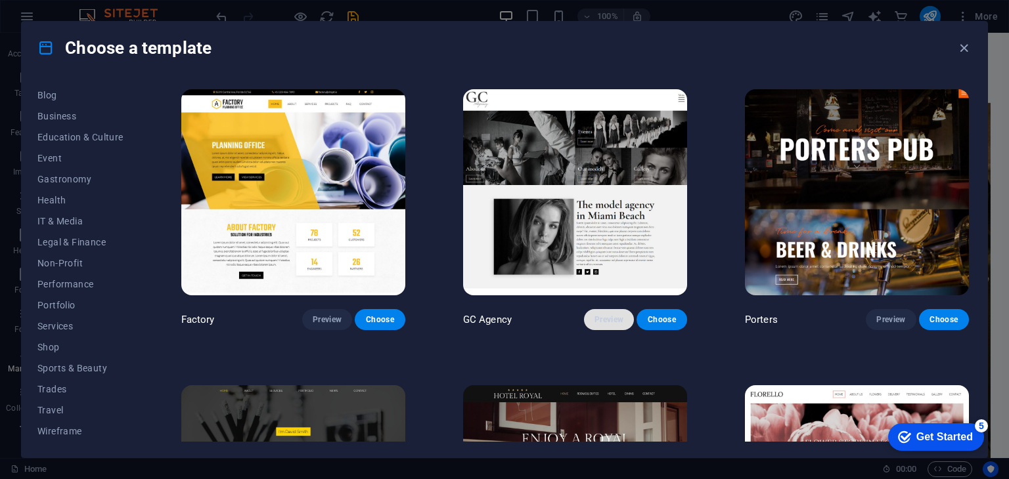
click at [600, 309] on button "Preview" at bounding box center [609, 319] width 50 height 21
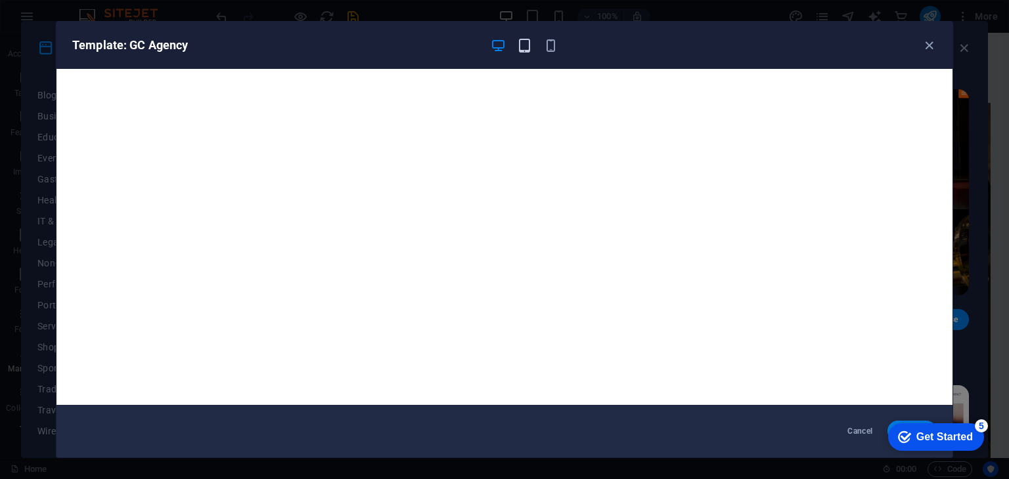
click at [527, 44] on icon "button" at bounding box center [524, 45] width 15 height 15
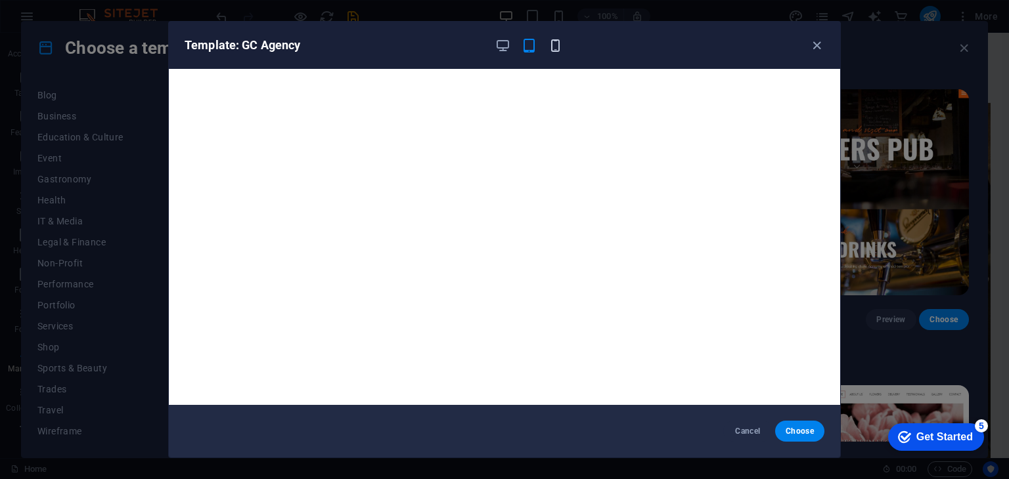
click at [557, 45] on icon "button" at bounding box center [555, 45] width 15 height 15
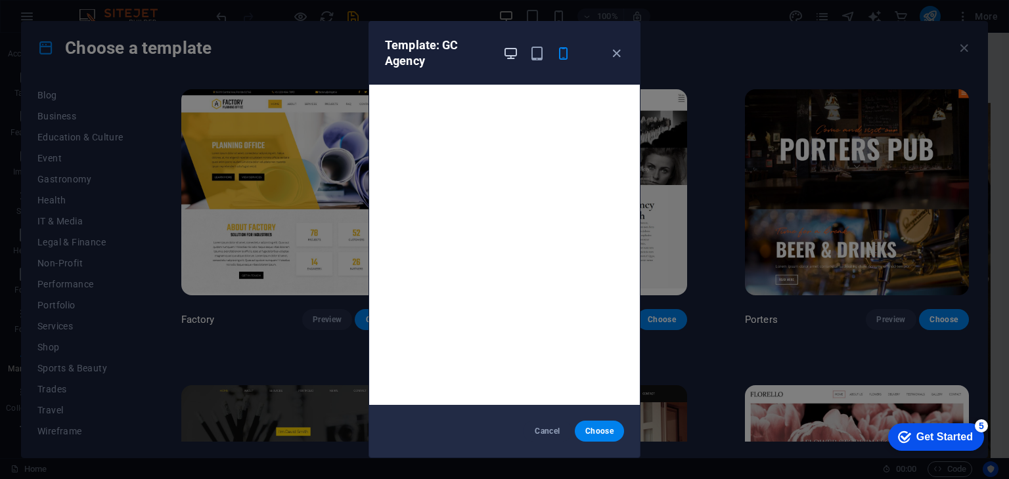
click at [506, 56] on icon "button" at bounding box center [510, 53] width 15 height 15
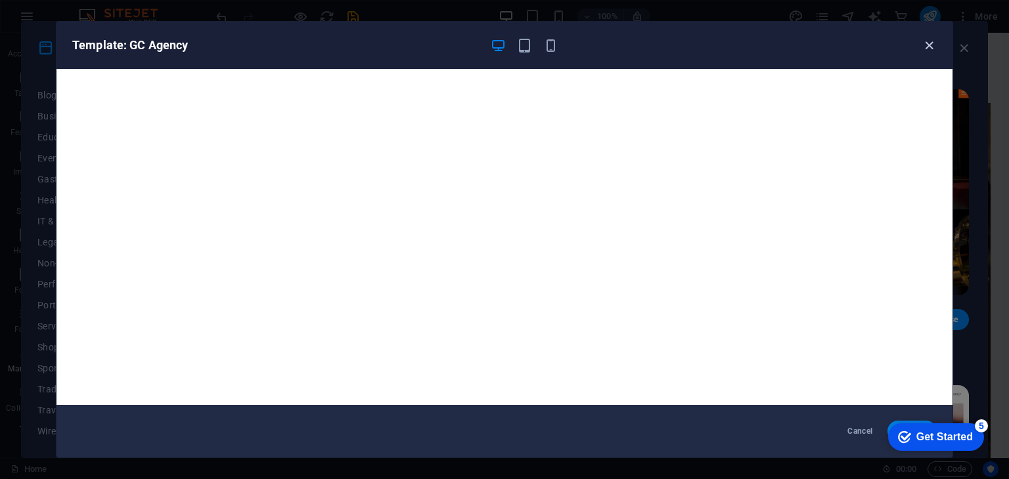
click at [927, 42] on icon "button" at bounding box center [928, 45] width 15 height 15
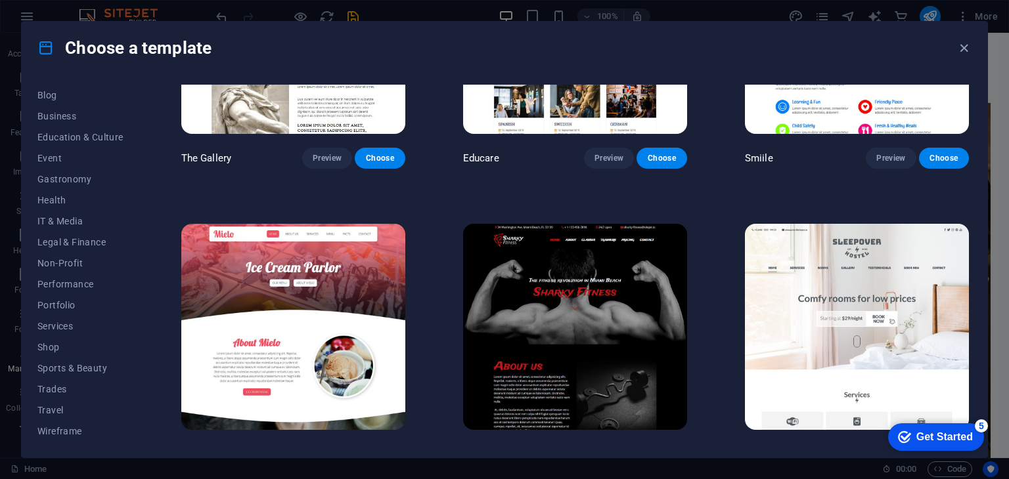
scroll to position [9916, 0]
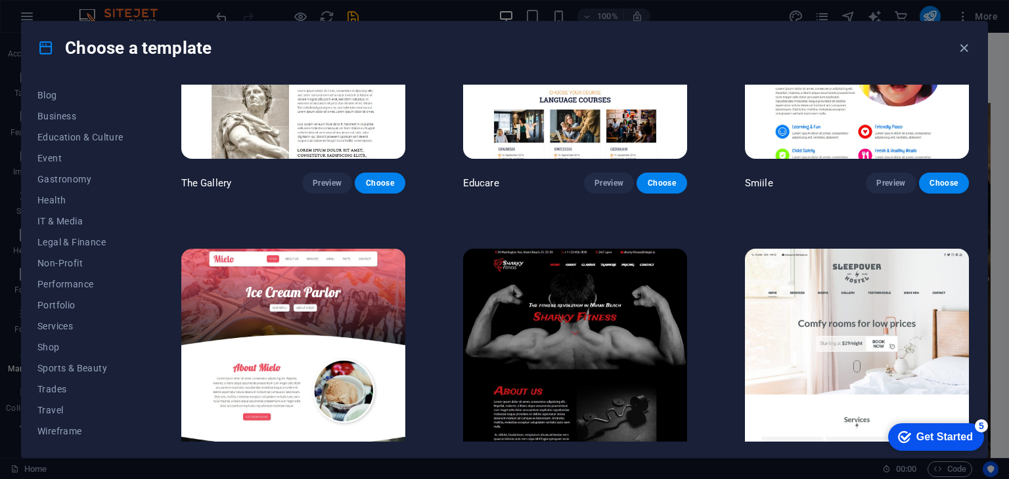
click at [615, 474] on span "Preview" at bounding box center [608, 479] width 29 height 11
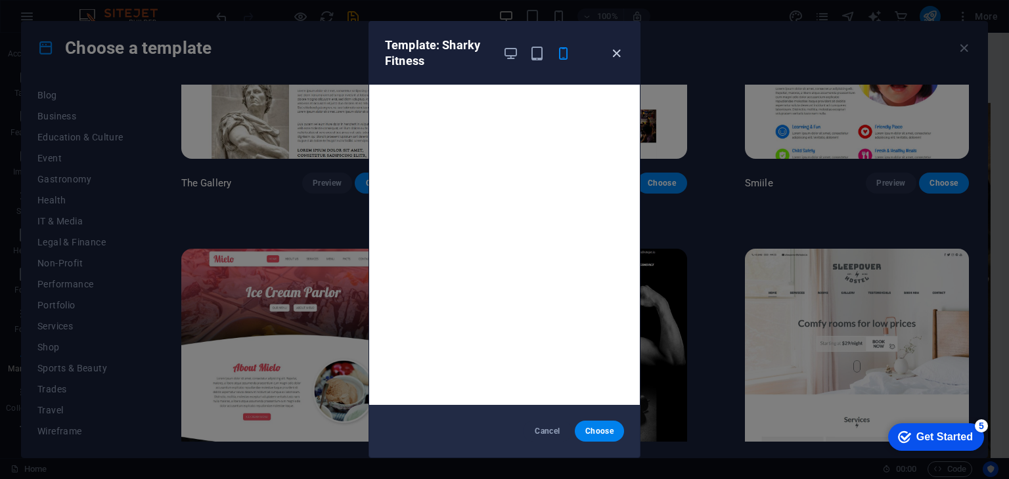
click at [619, 53] on icon "button" at bounding box center [616, 53] width 15 height 15
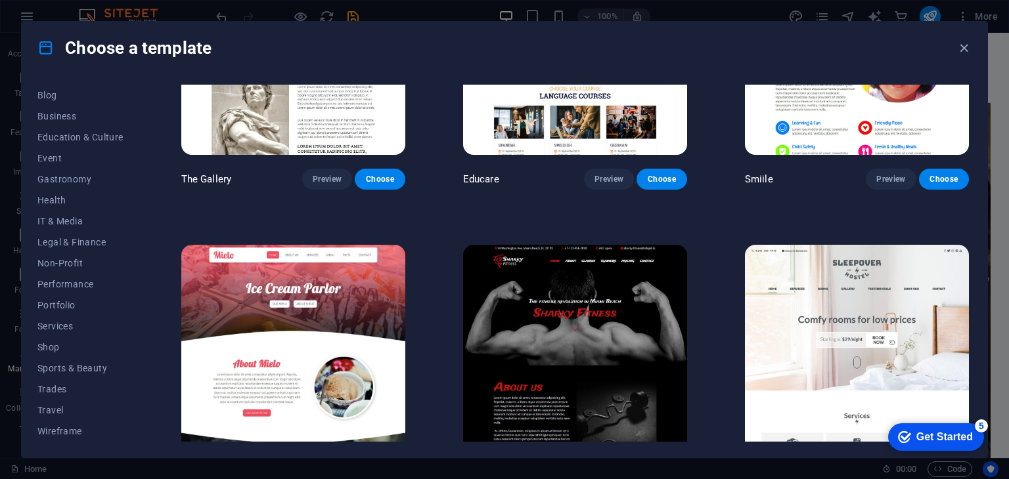
drag, startPoint x: 1002, startPoint y: 48, endPoint x: 1006, endPoint y: 167, distance: 119.6
click at [1006, 167] on div "Choose a template All Templates My Templates New Trending Landingpage Multipage…" at bounding box center [504, 239] width 1009 height 479
click at [1004, 55] on div "Choose a template All Templates My Templates New Trending Landingpage Multipage…" at bounding box center [504, 239] width 1009 height 479
drag, startPoint x: 1004, startPoint y: 55, endPoint x: 1008, endPoint y: 101, distance: 46.9
click at [1008, 101] on div "Choose a template All Templates My Templates New Trending Landingpage Multipage…" at bounding box center [504, 239] width 1009 height 479
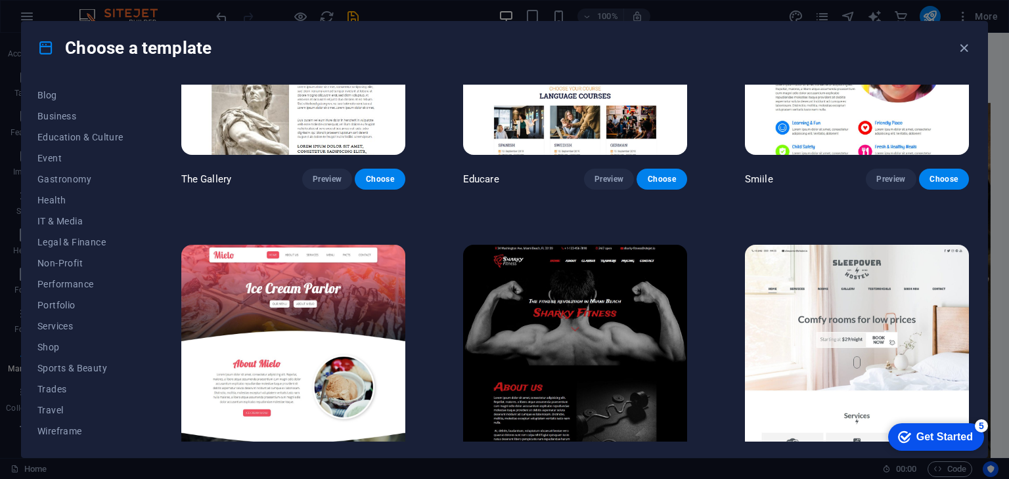
click at [1004, 64] on div "Choose a template All Templates My Templates New Trending Landingpage Multipage…" at bounding box center [504, 239] width 1009 height 479
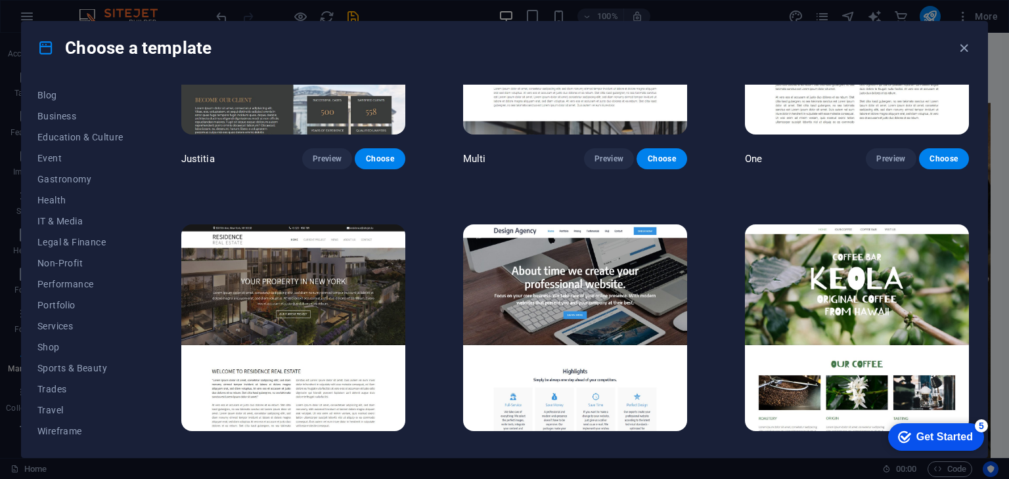
scroll to position [13202, 0]
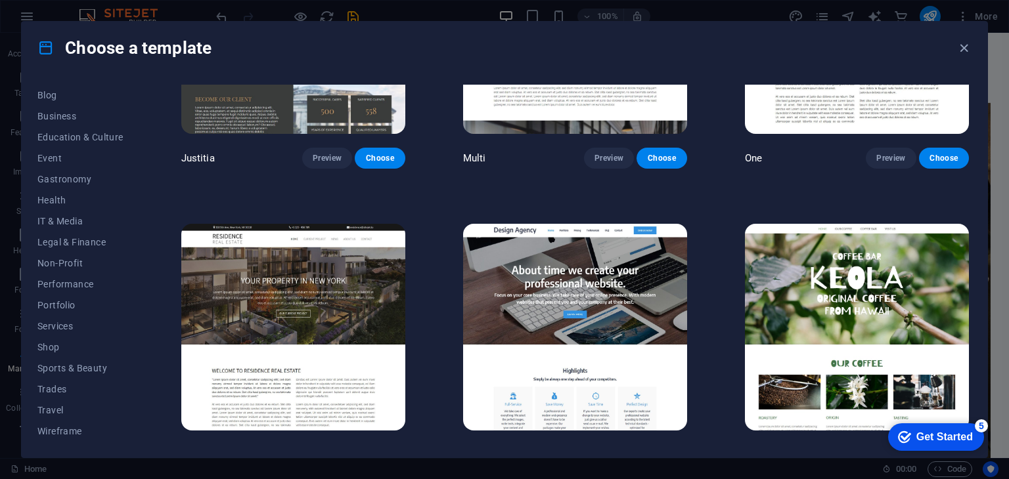
click at [604, 450] on span "Preview" at bounding box center [608, 455] width 29 height 11
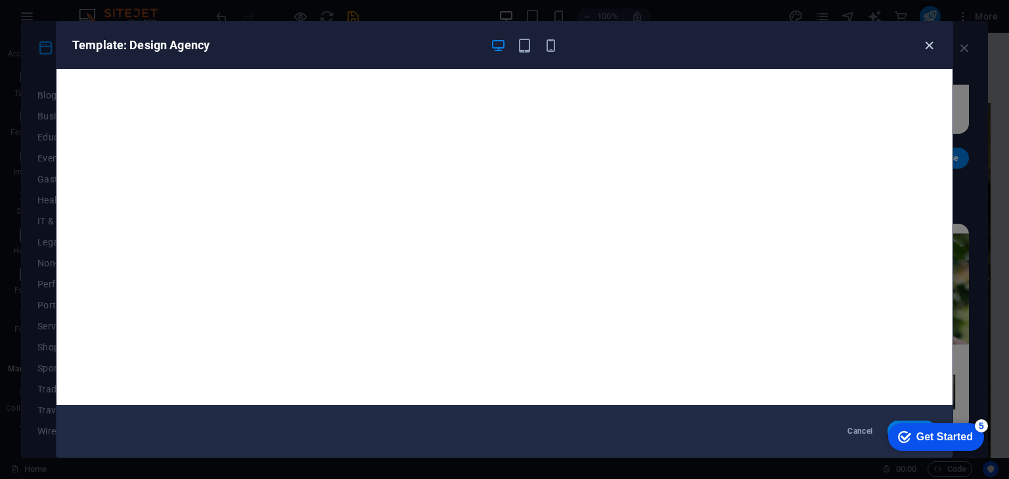
click at [927, 43] on icon "button" at bounding box center [928, 45] width 15 height 15
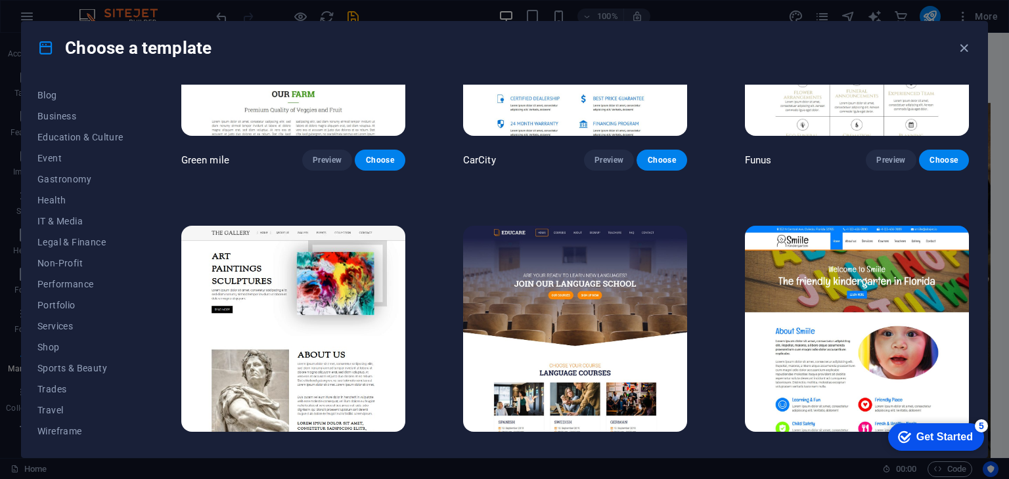
scroll to position [9655, 0]
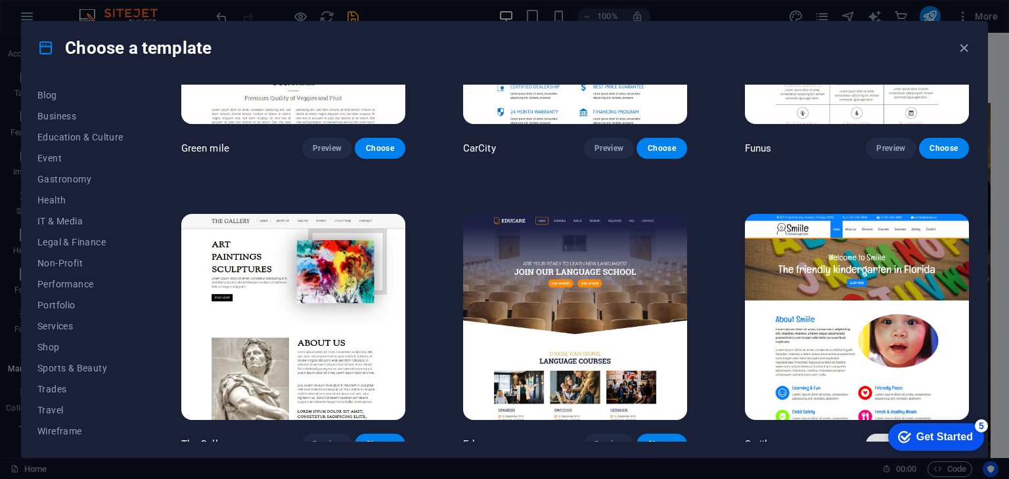
click at [887, 439] on span "Preview" at bounding box center [890, 444] width 29 height 11
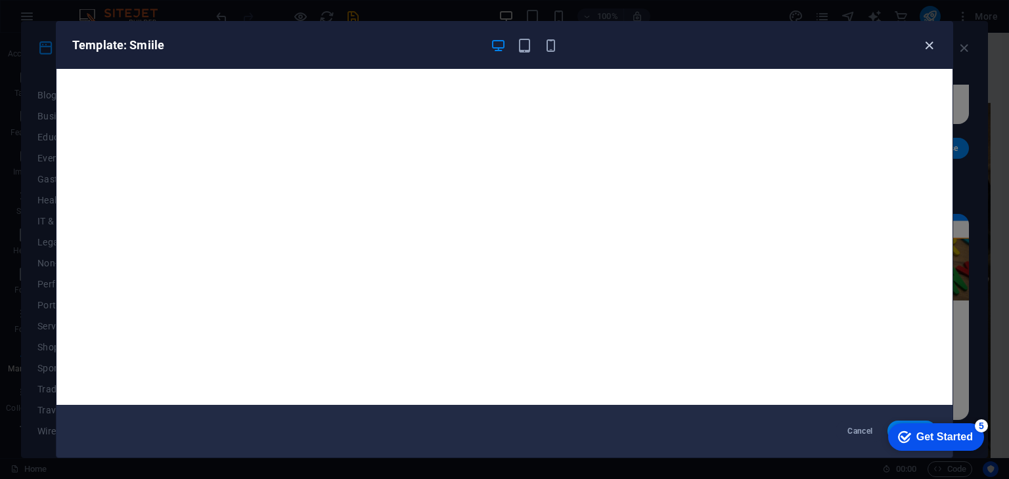
click at [928, 47] on icon "button" at bounding box center [928, 45] width 15 height 15
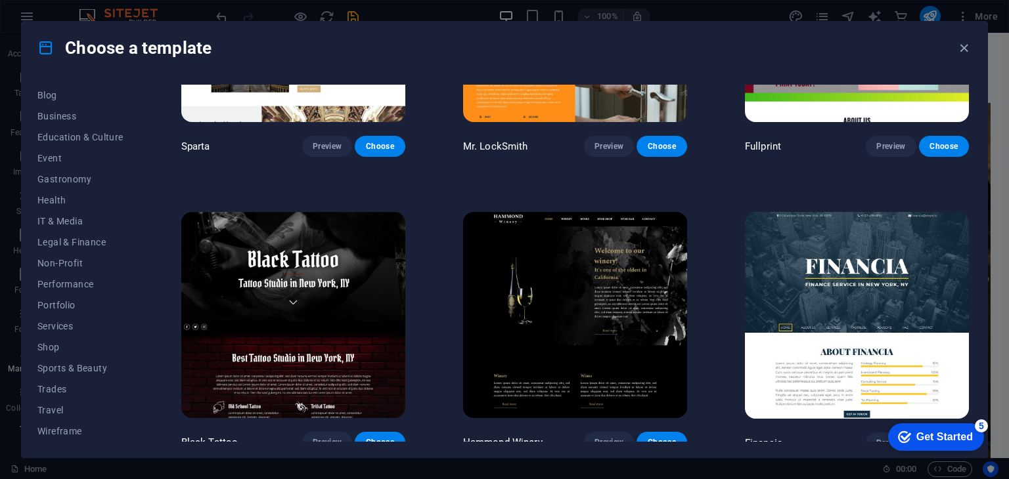
scroll to position [8801, 0]
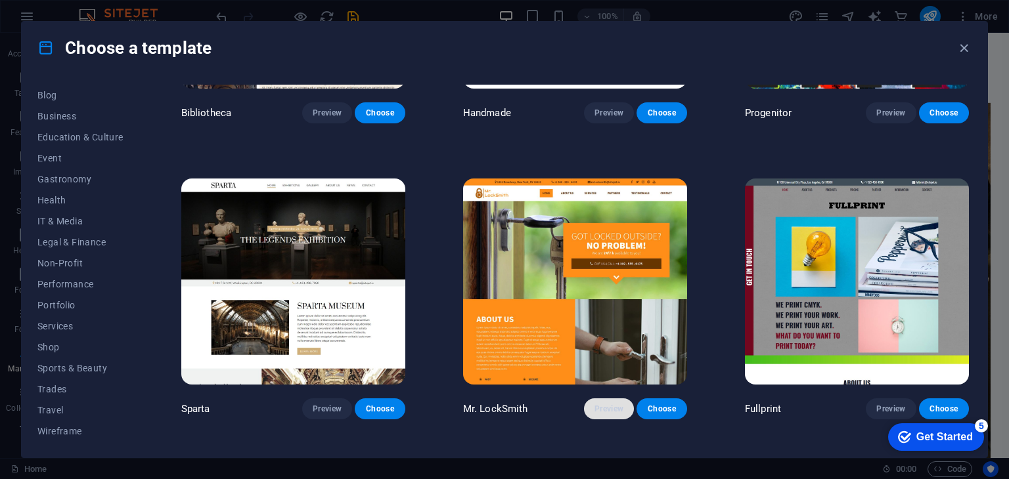
click at [596, 399] on button "Preview" at bounding box center [609, 409] width 50 height 21
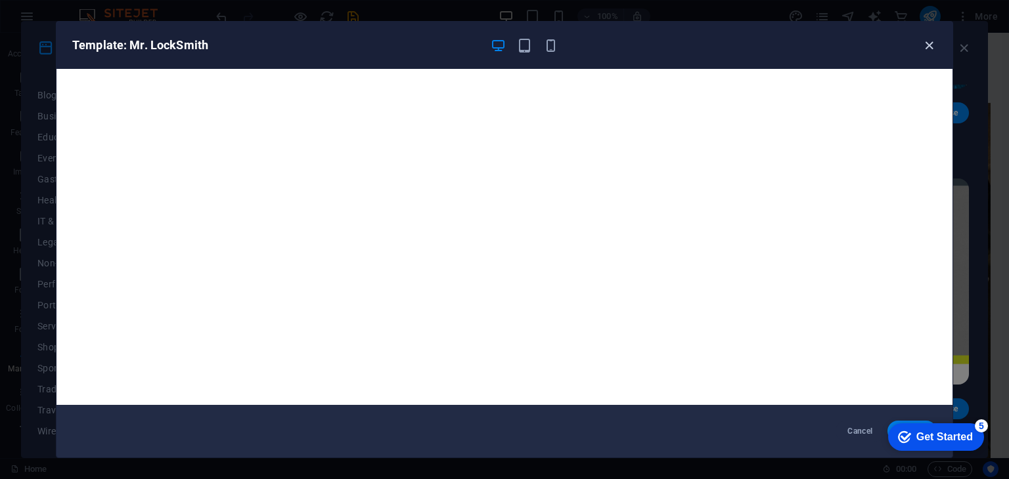
click at [930, 45] on icon "button" at bounding box center [928, 45] width 15 height 15
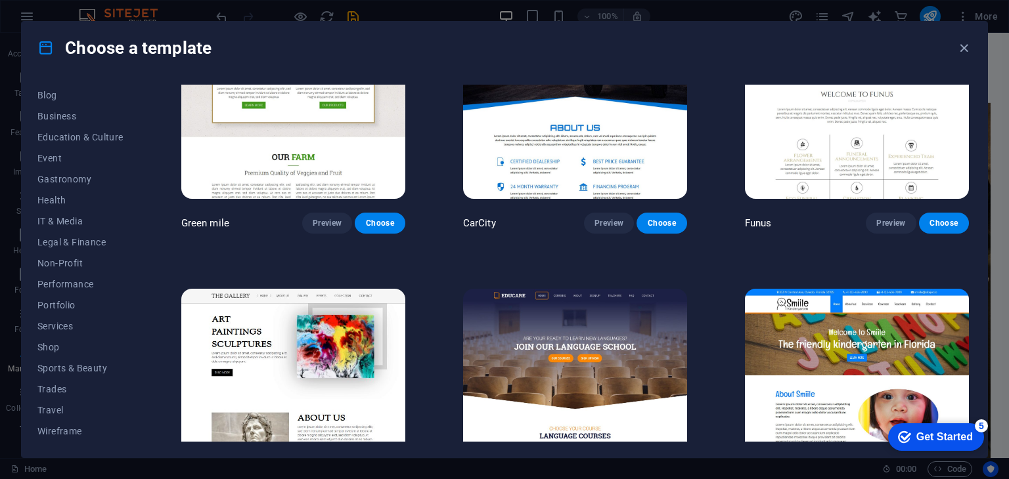
scroll to position [9655, 0]
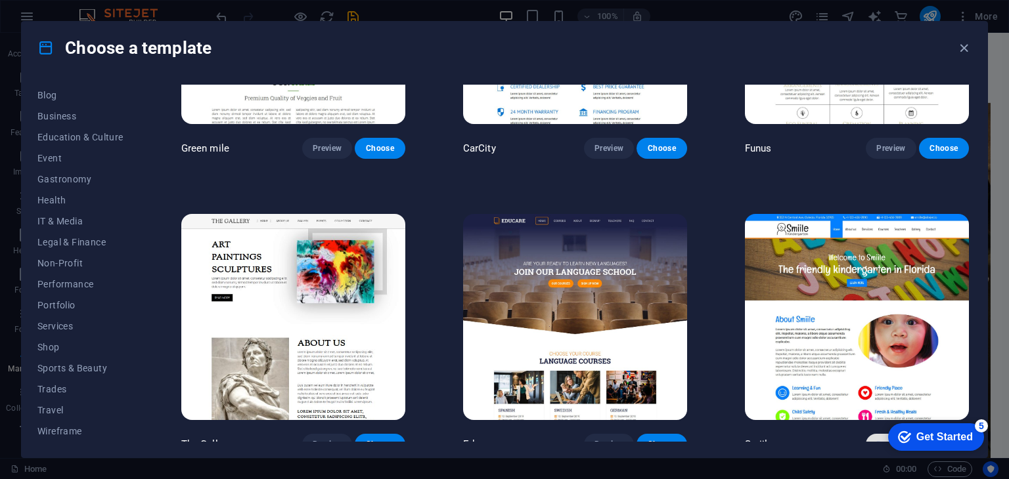
click at [886, 439] on span "Preview" at bounding box center [890, 444] width 29 height 11
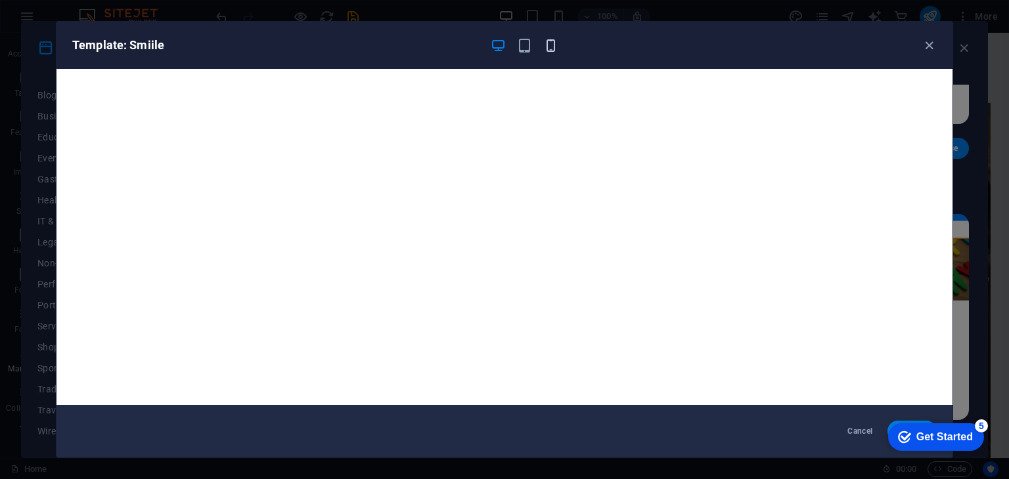
click at [555, 40] on icon "button" at bounding box center [550, 45] width 15 height 15
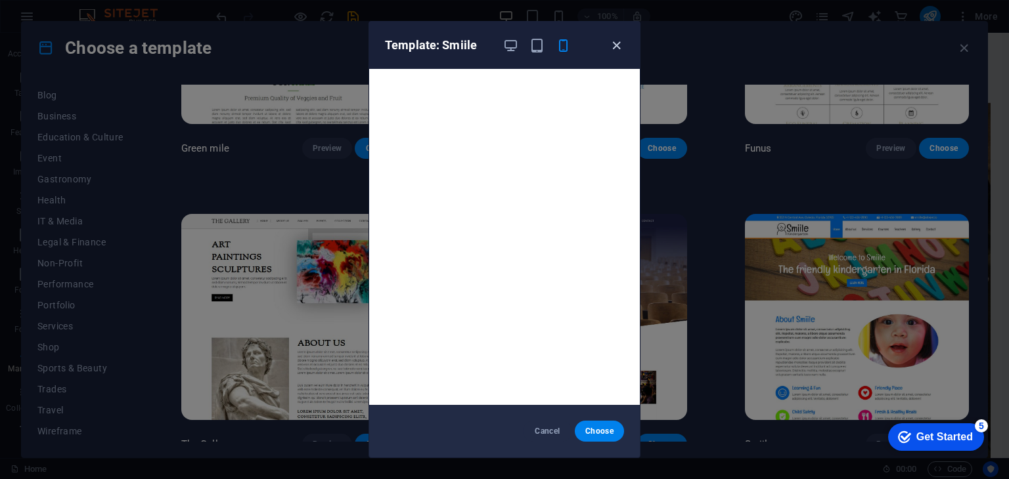
click at [617, 53] on icon "button" at bounding box center [616, 45] width 15 height 15
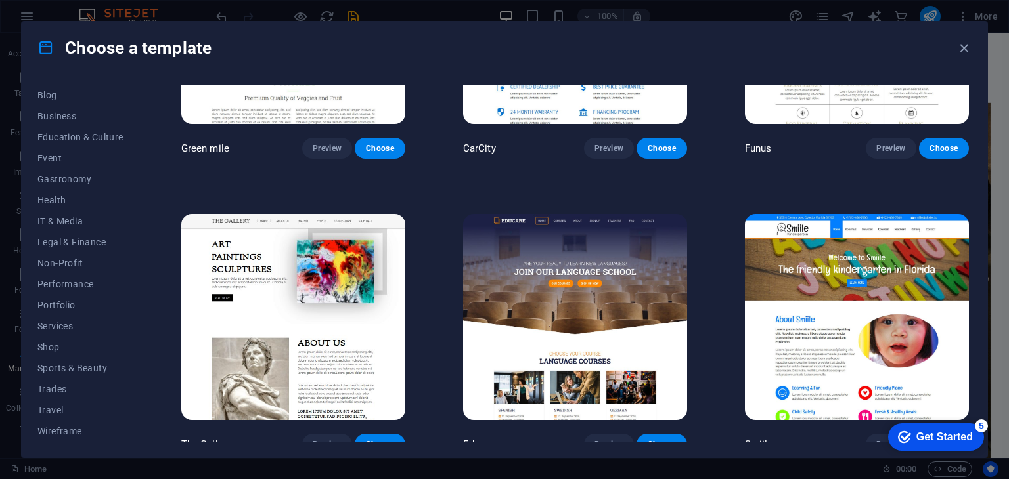
click at [944, 439] on span "Choose" at bounding box center [943, 444] width 29 height 11
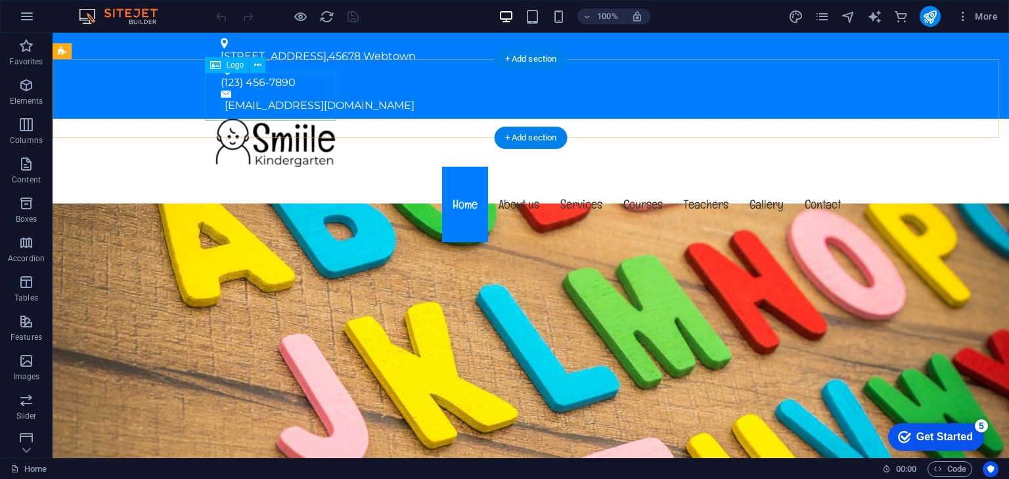
click at [283, 119] on div at bounding box center [530, 143] width 641 height 48
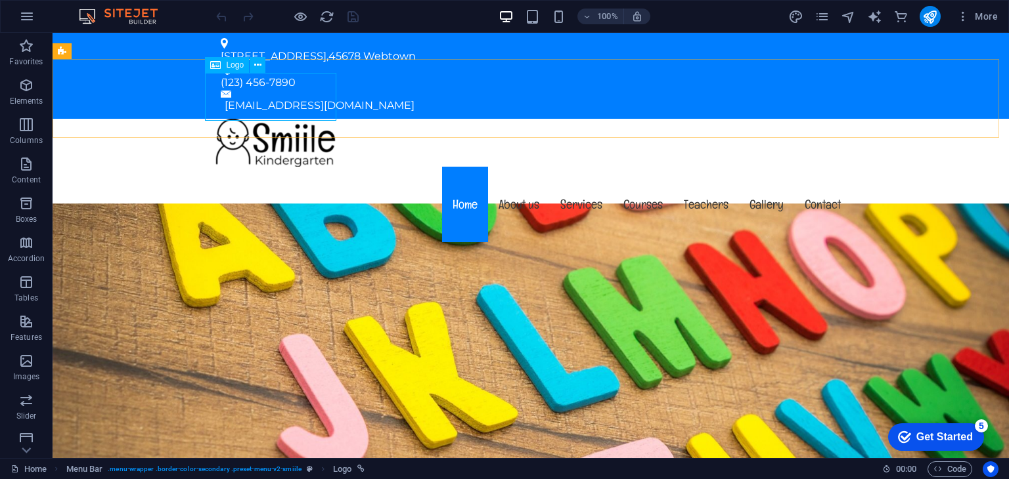
click at [271, 119] on div at bounding box center [530, 143] width 641 height 48
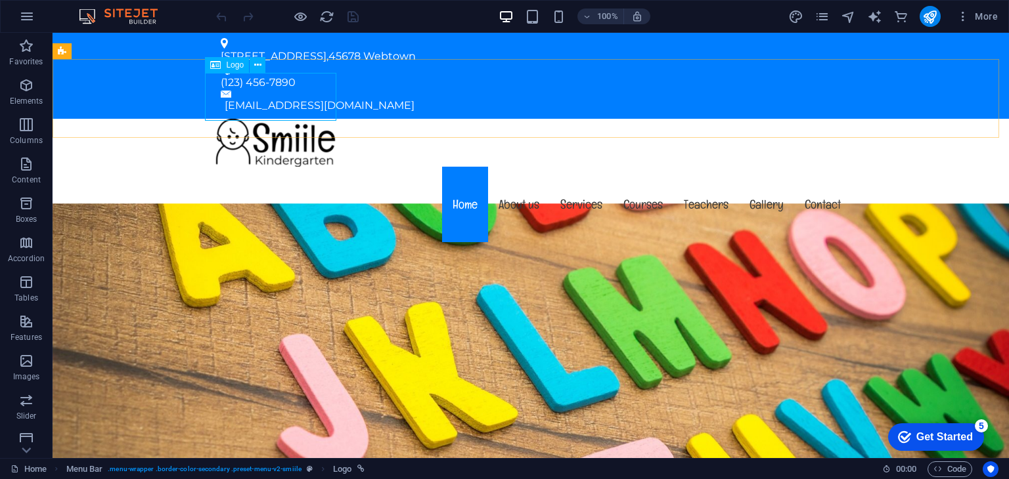
select select "px"
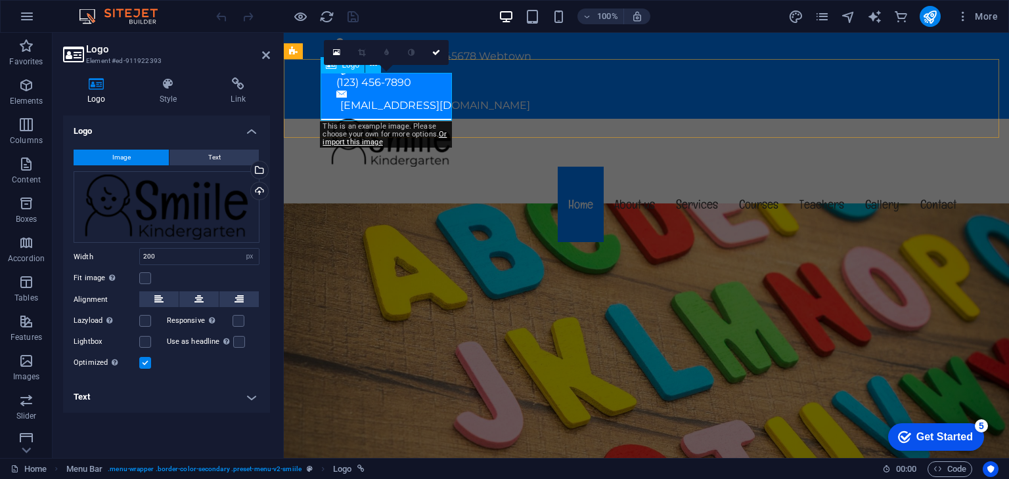
click at [380, 119] on div at bounding box center [646, 143] width 641 height 48
click at [167, 93] on h4 "Style" at bounding box center [171, 92] width 72 height 28
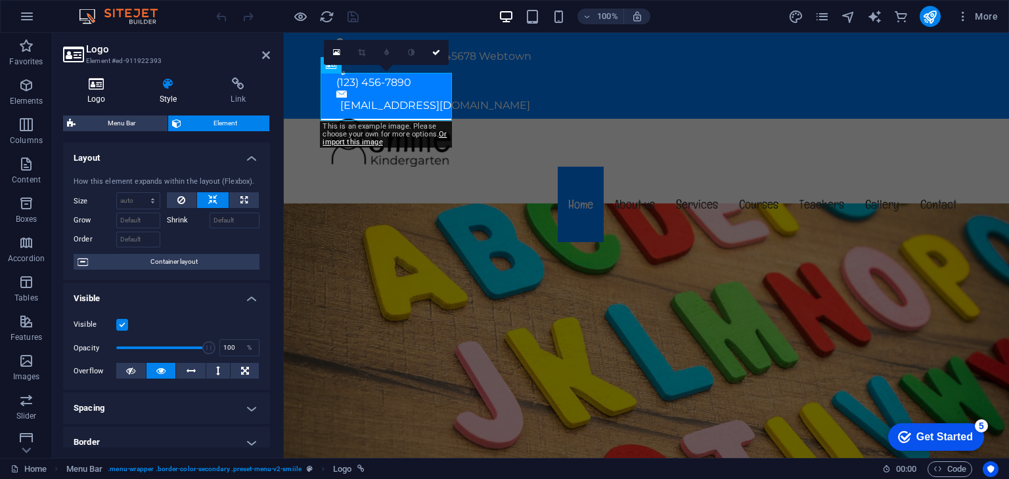
click at [95, 93] on h4 "Logo" at bounding box center [99, 92] width 72 height 28
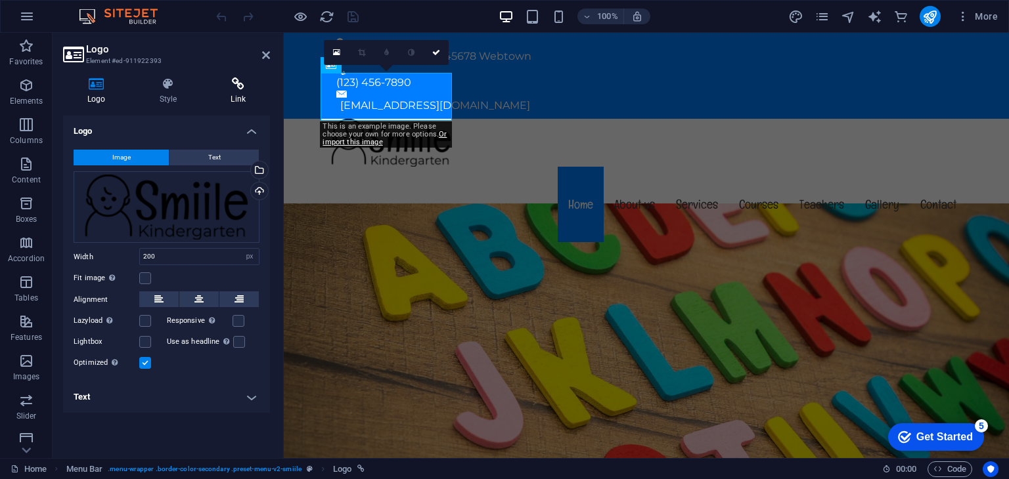
click at [234, 89] on icon at bounding box center [238, 84] width 64 height 13
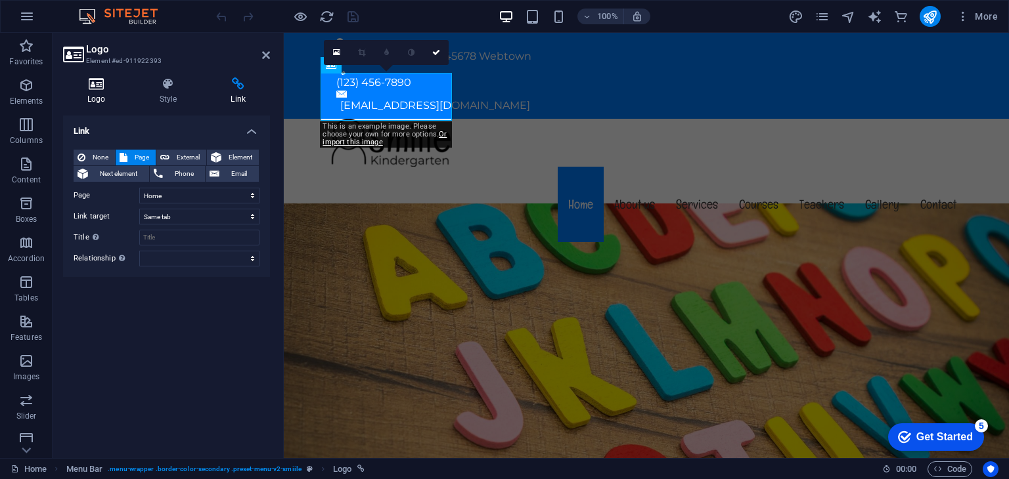
click at [99, 84] on icon at bounding box center [96, 84] width 67 height 13
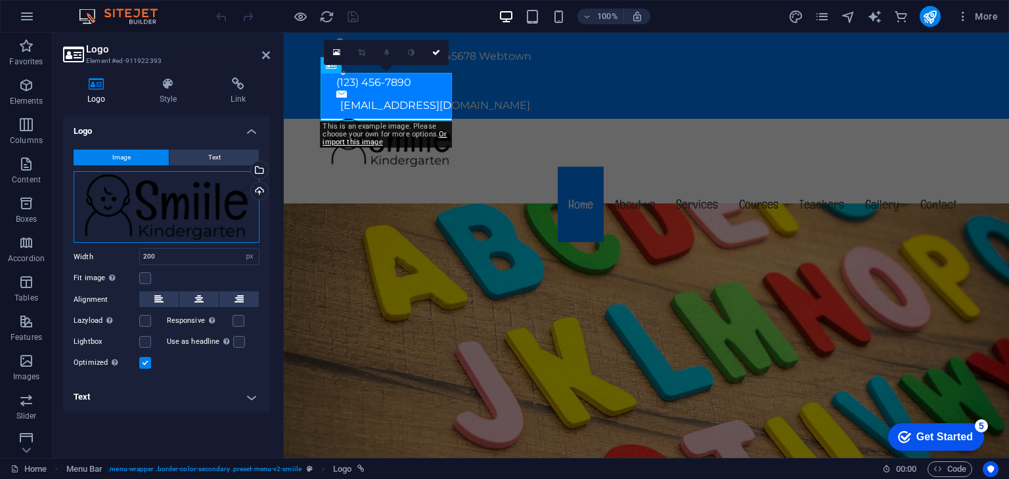
click at [182, 211] on div "Drag files here, click to choose files or select files from Files or our free s…" at bounding box center [167, 207] width 186 height 72
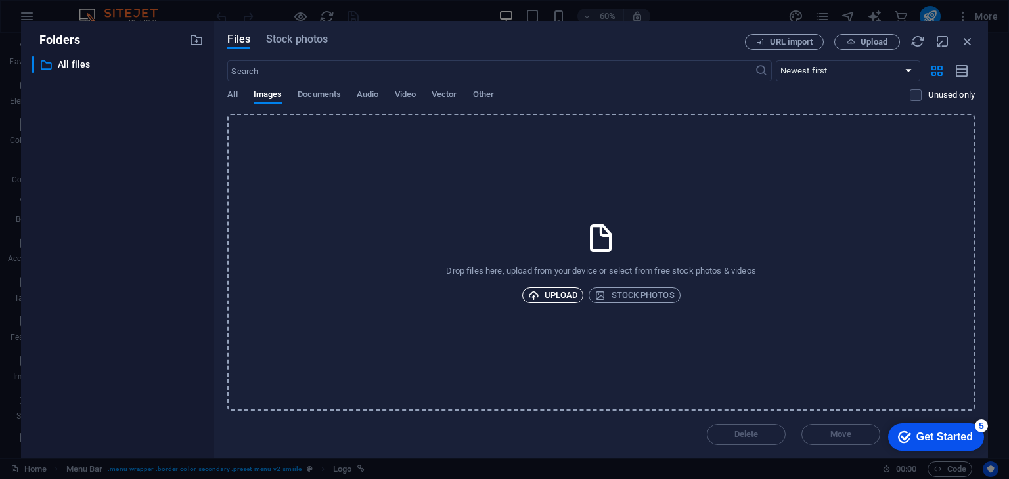
click at [548, 292] on span "Upload" at bounding box center [553, 296] width 50 height 16
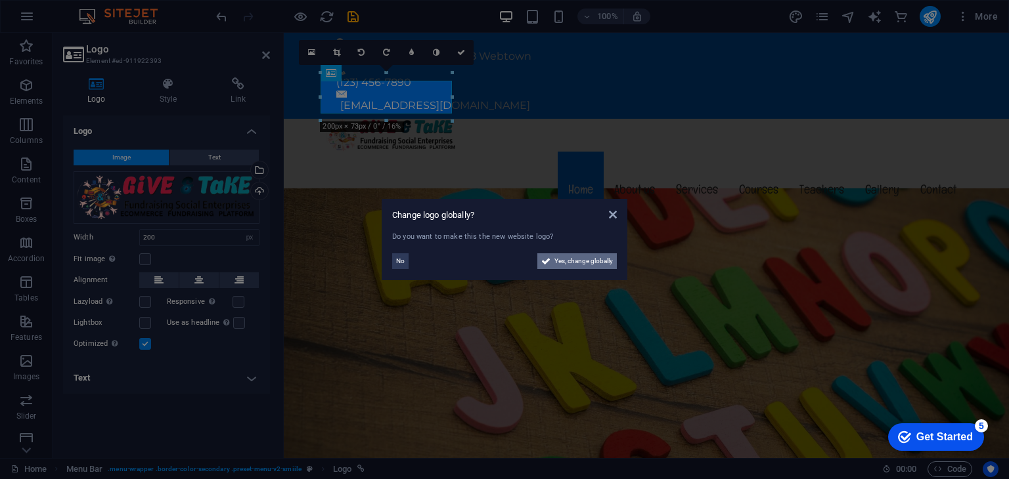
drag, startPoint x: 485, startPoint y: 378, endPoint x: 575, endPoint y: 259, distance: 148.6
click at [575, 259] on span "Yes, change globally" at bounding box center [583, 262] width 58 height 16
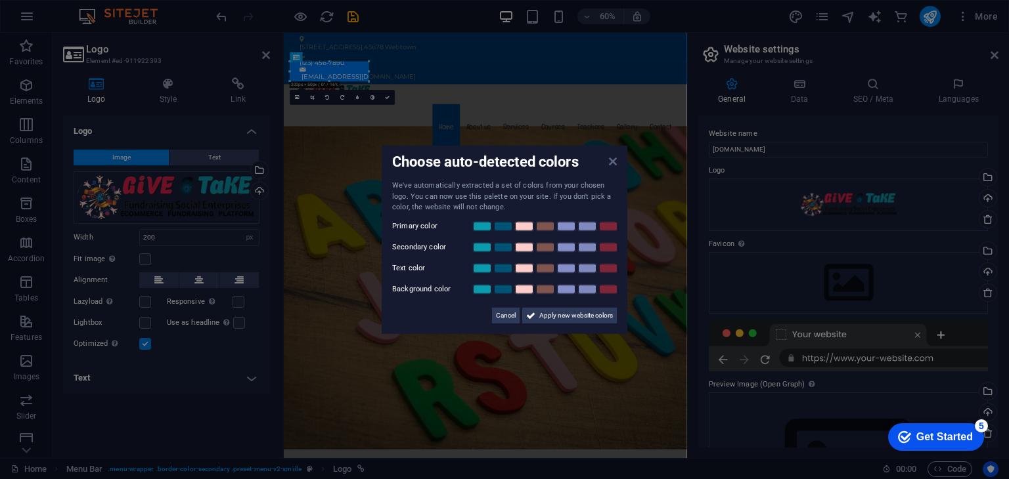
click at [613, 162] on icon at bounding box center [613, 161] width 8 height 11
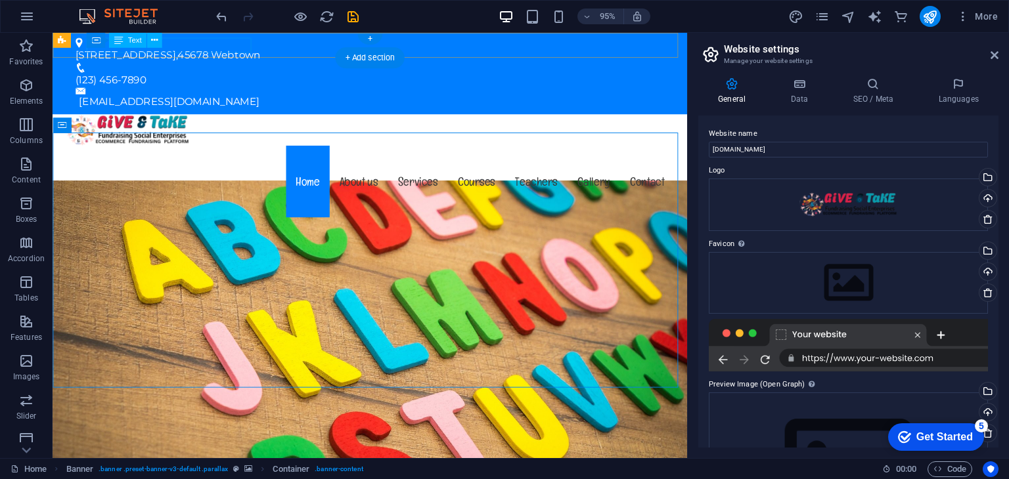
click at [209, 49] on div "[STREET_ADDRESS]" at bounding box center [382, 57] width 610 height 16
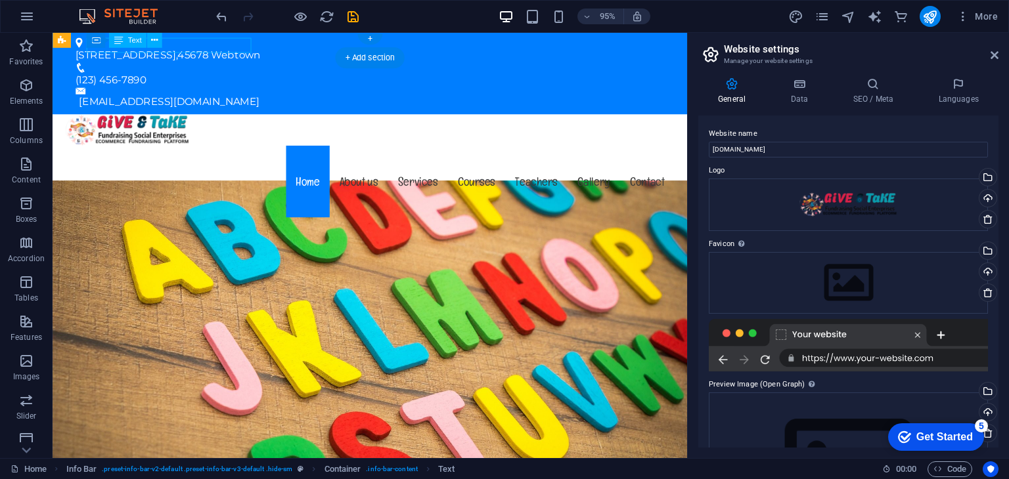
click at [240, 49] on div "[STREET_ADDRESS]" at bounding box center [382, 57] width 610 height 16
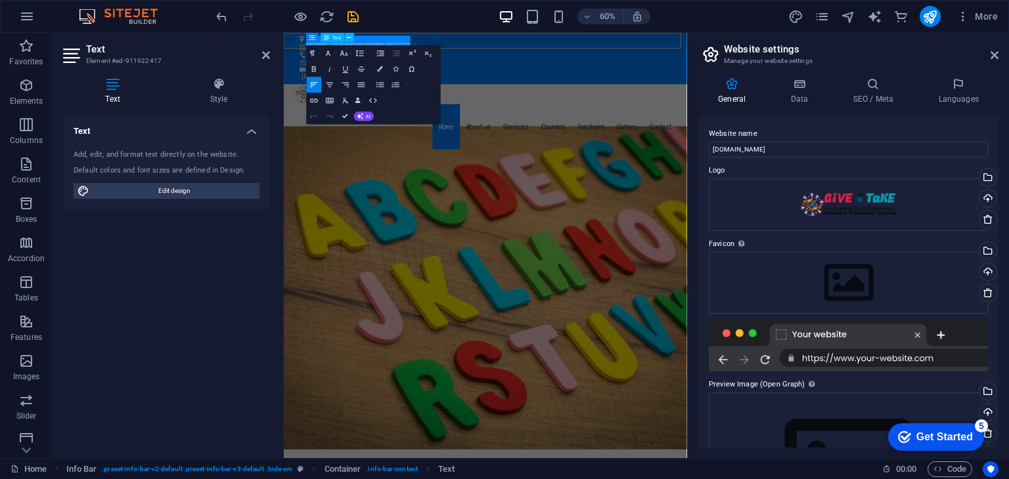
click at [441, 49] on p "[STREET_ADDRESS]" at bounding box center [615, 57] width 610 height 16
click at [438, 50] on span "45678" at bounding box center [434, 56] width 32 height 12
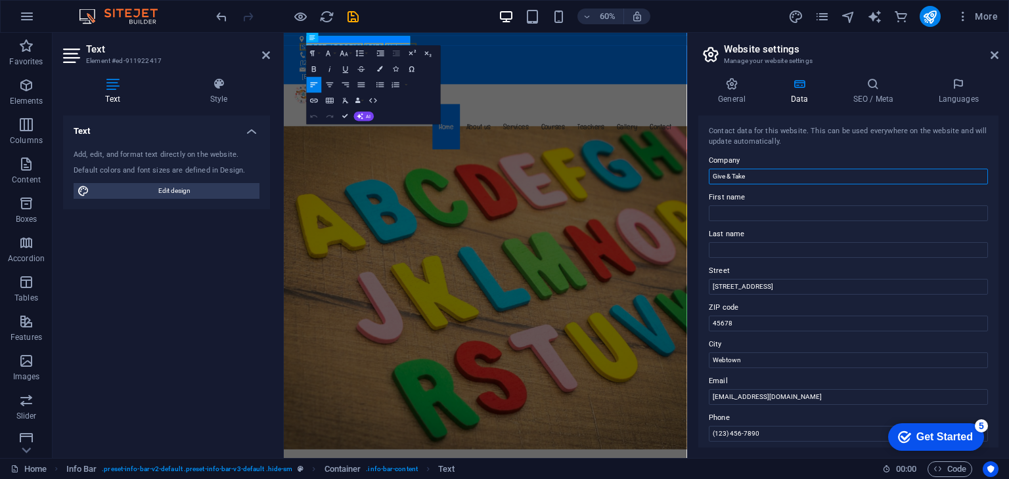
click at [770, 175] on input "Give & Take" at bounding box center [848, 177] width 279 height 16
type input "Give & Take Fundraising Social Enterprises"
drag, startPoint x: 776, startPoint y: 284, endPoint x: 708, endPoint y: 287, distance: 68.4
click at [709, 287] on input "[STREET_ADDRESS]" at bounding box center [848, 287] width 279 height 16
type input "# [GEOGRAPHIC_DATA]"
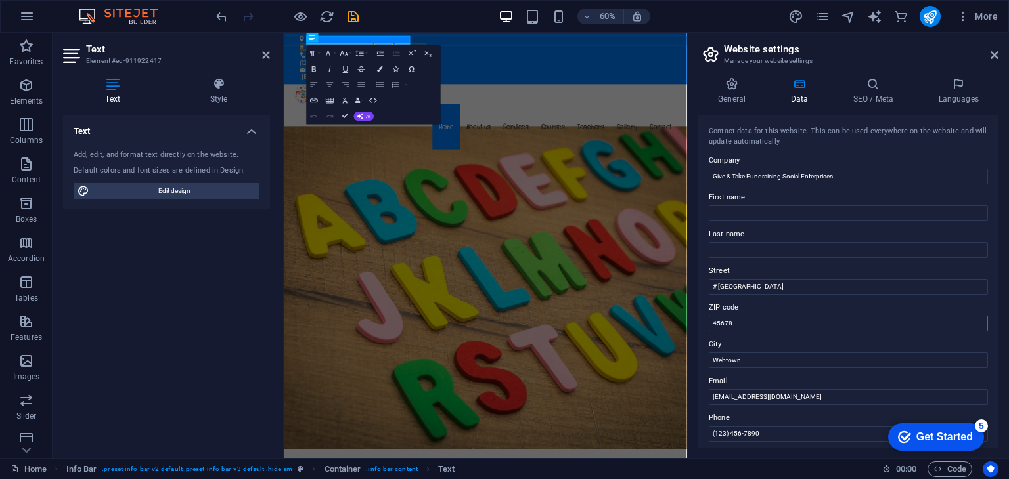
drag, startPoint x: 1025, startPoint y: 353, endPoint x: 946, endPoint y: 513, distance: 178.3
drag, startPoint x: 744, startPoint y: 323, endPoint x: 699, endPoint y: 325, distance: 44.1
click at [699, 325] on div "Contact data for this website. This can be used everywhere on the website and w…" at bounding box center [848, 282] width 300 height 332
type input "500004"
drag, startPoint x: 751, startPoint y: 362, endPoint x: 709, endPoint y: 365, distance: 42.1
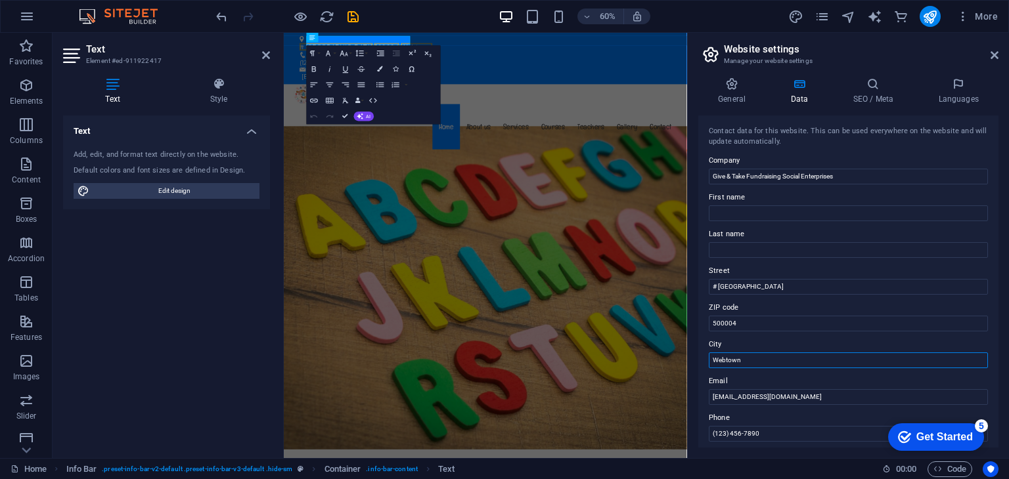
click at [709, 365] on input "Webtown" at bounding box center [848, 361] width 279 height 16
type input "[GEOGRAPHIC_DATA]"
click at [814, 396] on input "[EMAIL_ADDRESS][DOMAIN_NAME]" at bounding box center [848, 397] width 279 height 16
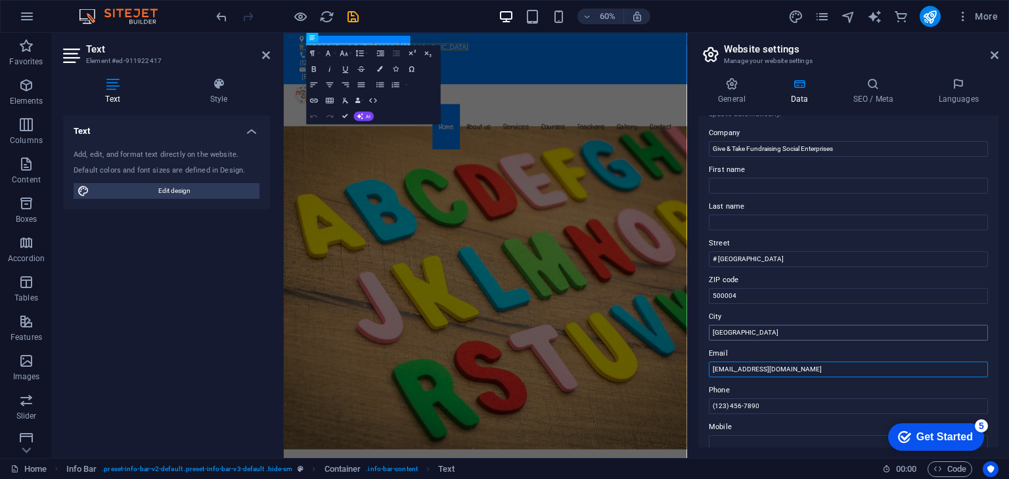
scroll to position [66, 0]
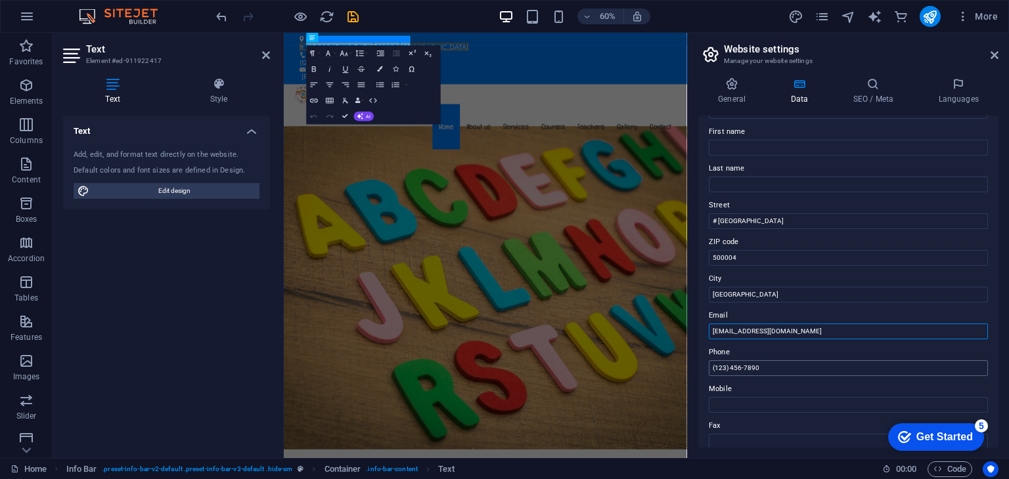
type input "[EMAIL_ADDRESS][DOMAIN_NAME]"
click at [722, 370] on input "(123) 456-7890" at bounding box center [848, 369] width 279 height 16
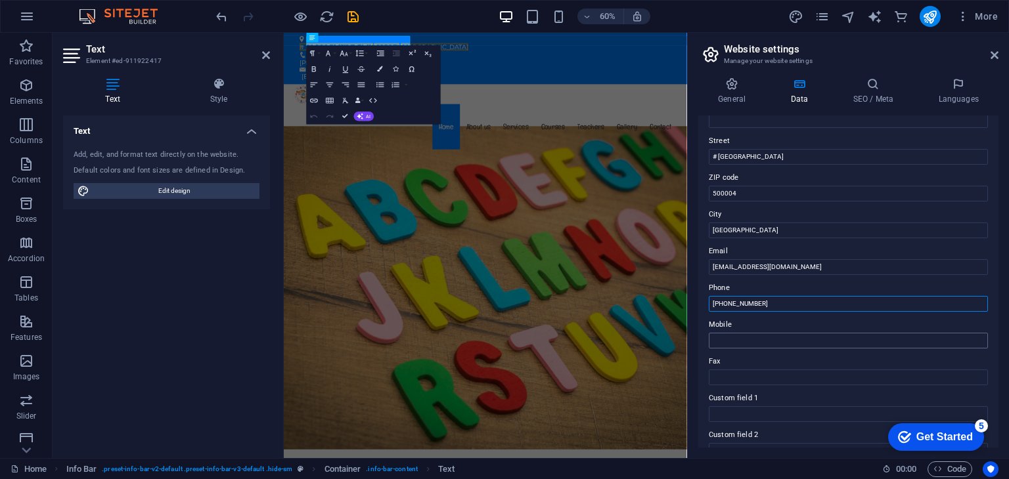
scroll to position [131, 0]
type input "[PHONE_NUMBER]"
click at [787, 337] on input "Mobile" at bounding box center [848, 340] width 279 height 16
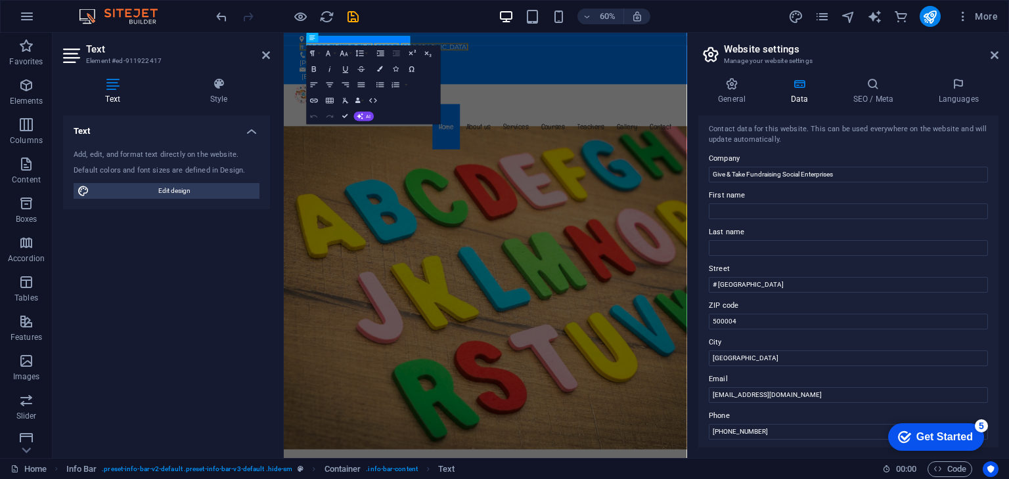
scroll to position [0, 0]
type input "0000000000"
click at [773, 287] on input "# [GEOGRAPHIC_DATA]" at bounding box center [848, 287] width 279 height 16
type input "# Lakdikapul,"
click at [859, 175] on input "Give & Take Fundraising Social Enterprises" at bounding box center [848, 177] width 279 height 16
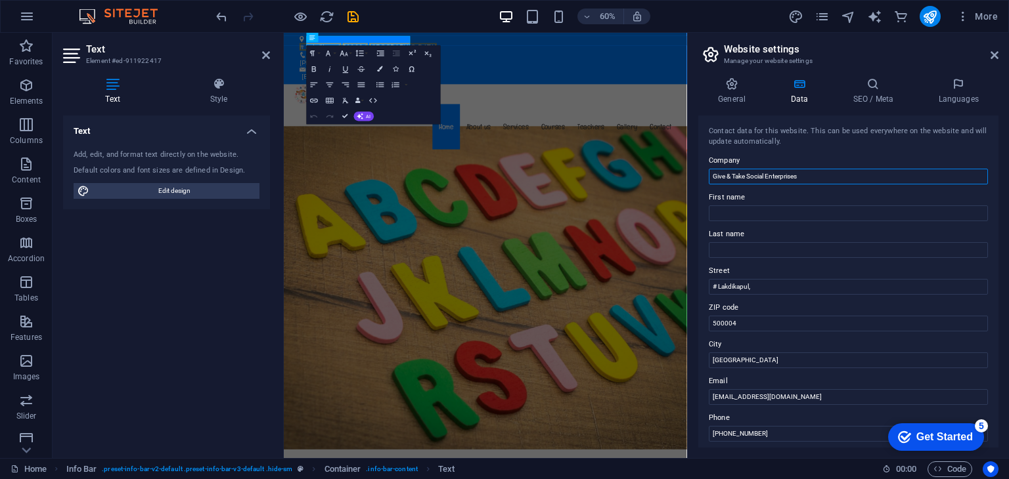
type input "Give & Take Social Enterprises"
click at [820, 149] on div "Contact data for this website. This can be used everywhere on the website and w…" at bounding box center [848, 282] width 300 height 332
click at [727, 93] on h4 "General" at bounding box center [734, 92] width 72 height 28
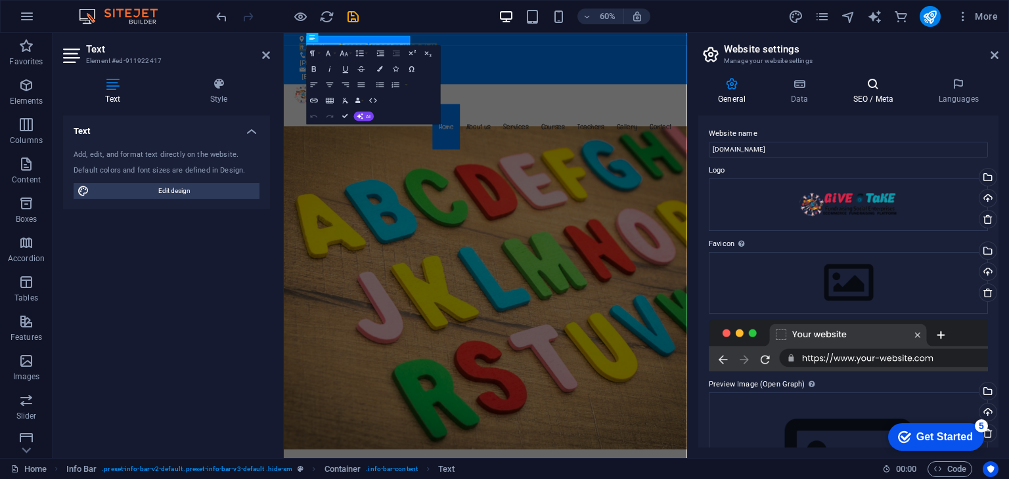
click at [871, 95] on h4 "SEO / Meta" at bounding box center [875, 92] width 85 height 28
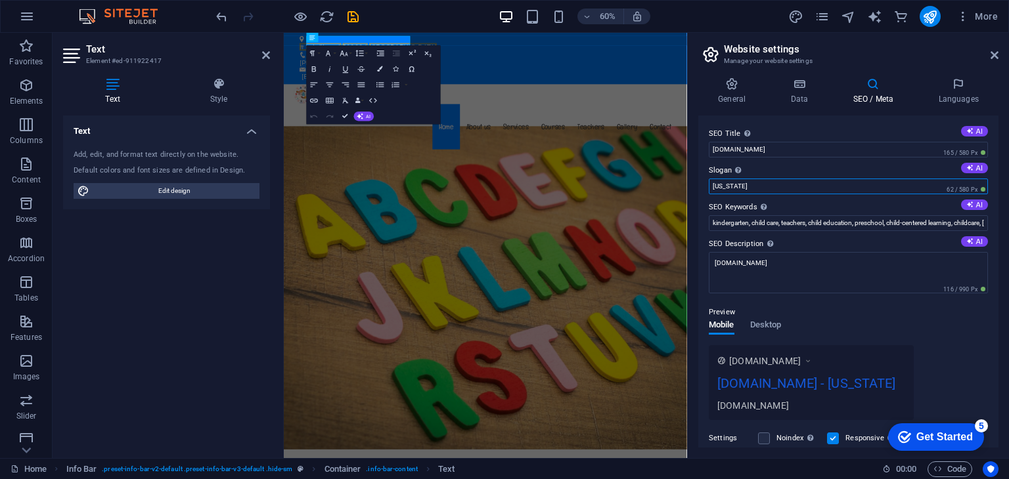
drag, startPoint x: 751, startPoint y: 185, endPoint x: 687, endPoint y: 184, distance: 64.4
click at [687, 187] on aside "Website settings Manage your website settings General Data SEO / Meta Languages…" at bounding box center [848, 246] width 322 height 426
type input "social enterprise"
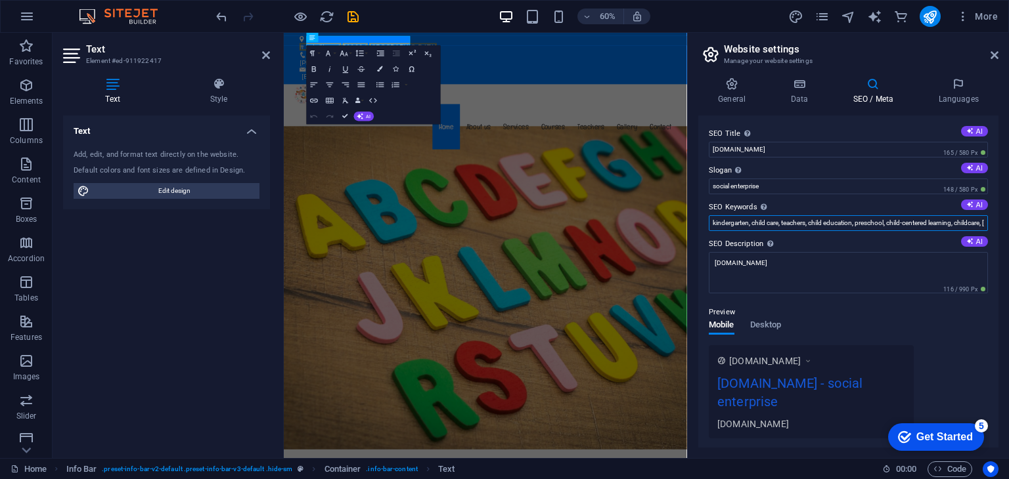
click at [720, 219] on input "kindergarten, child care, teachers, child education, preschool, child-centered …" at bounding box center [848, 223] width 279 height 16
click at [960, 86] on icon at bounding box center [958, 84] width 80 height 13
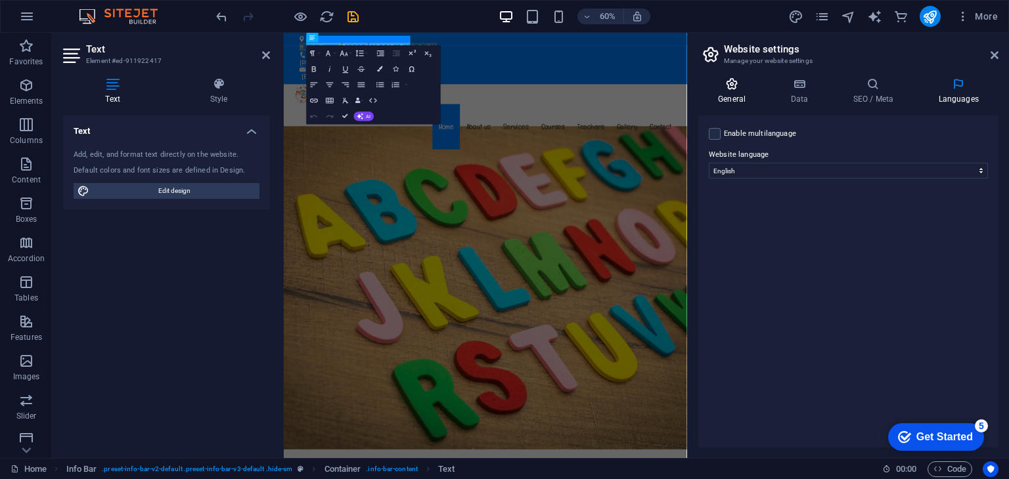
click at [723, 95] on h4 "General" at bounding box center [734, 92] width 72 height 28
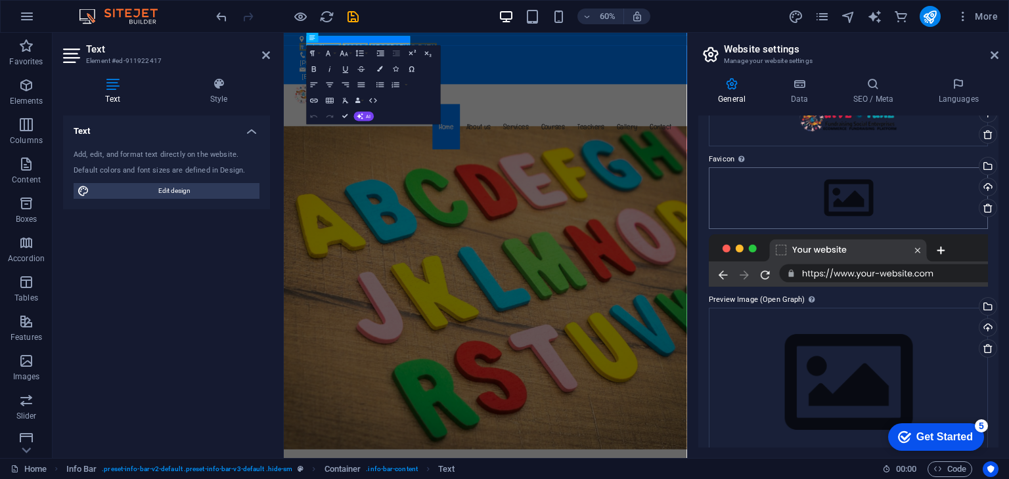
scroll to position [106, 0]
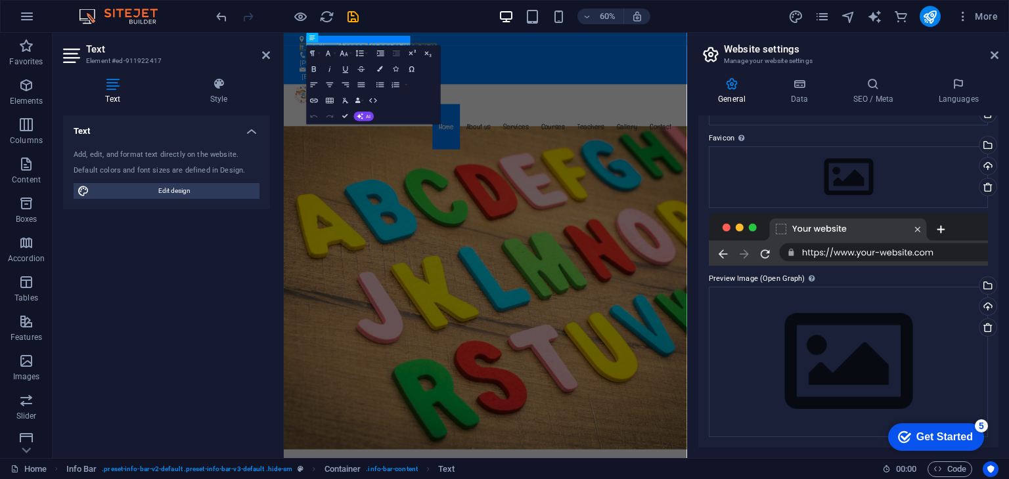
click at [935, 437] on div "Get Started" at bounding box center [944, 438] width 56 height 12
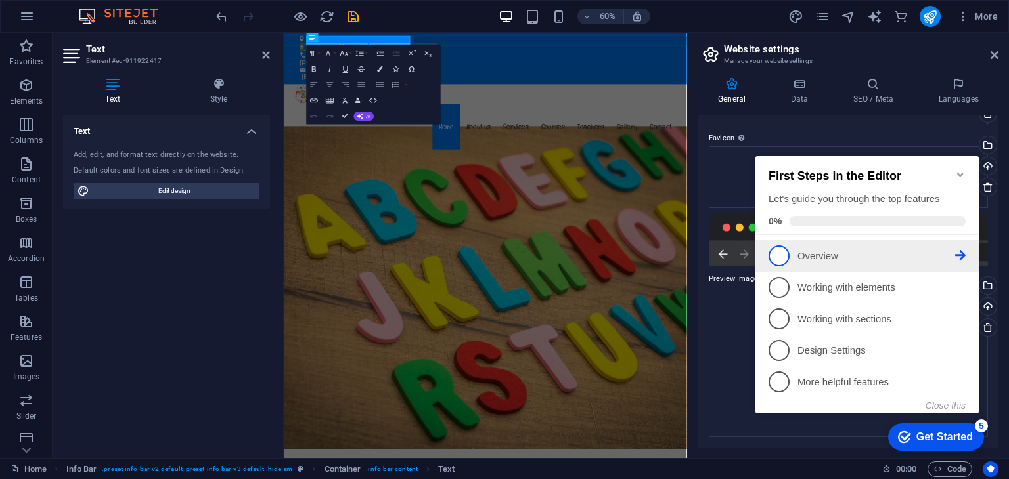
click at [779, 250] on span "1" at bounding box center [778, 256] width 21 height 21
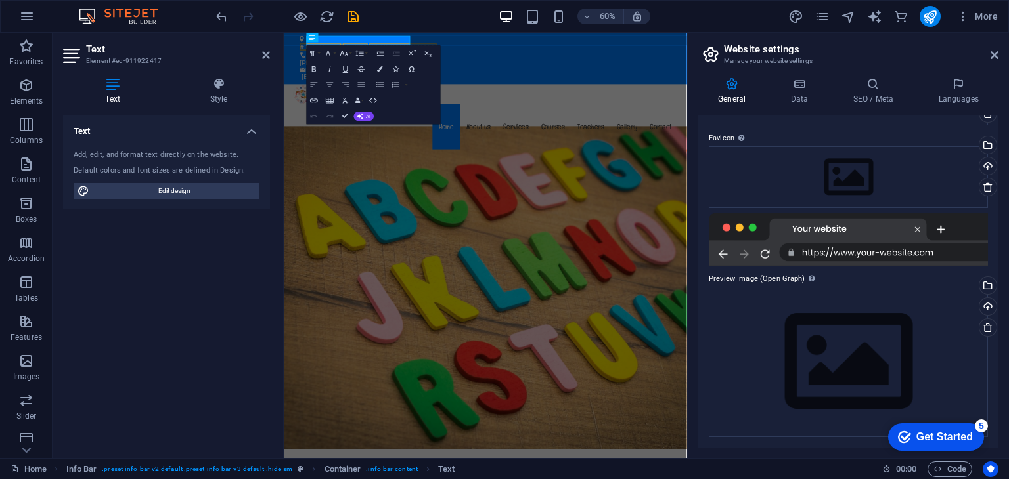
scroll to position [0, 0]
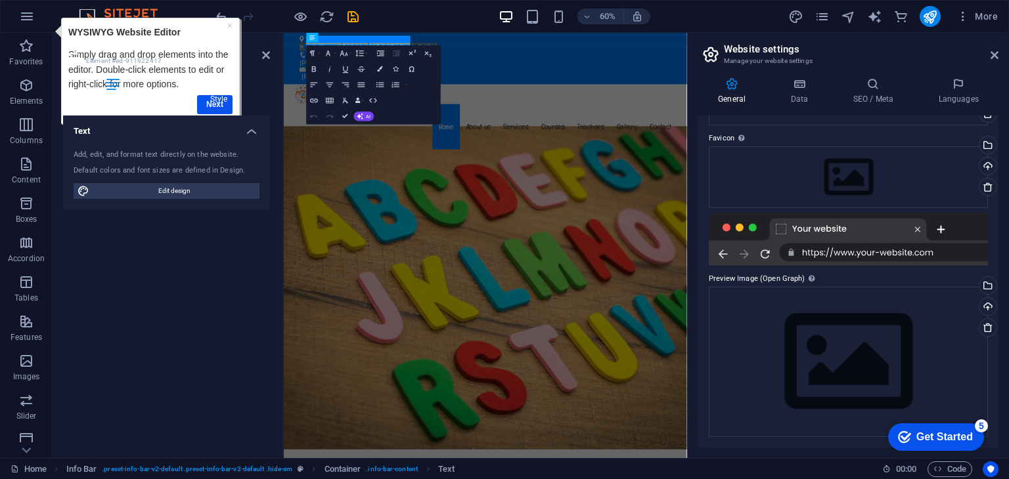
click at [214, 103] on h4 "Style" at bounding box center [218, 92] width 102 height 28
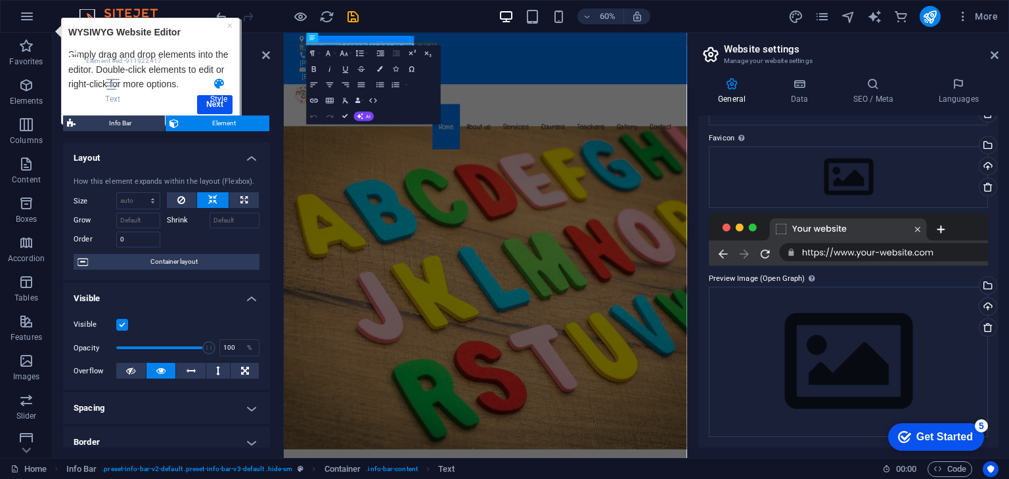
click at [213, 107] on div "Text Style Text Add, edit, and format text directly on the website. Default col…" at bounding box center [166, 263] width 207 height 370
click at [211, 104] on h4 "Style" at bounding box center [218, 92] width 102 height 28
click at [204, 100] on h4 "Style" at bounding box center [218, 92] width 102 height 28
click at [950, 437] on div "Get Started" at bounding box center [944, 438] width 56 height 12
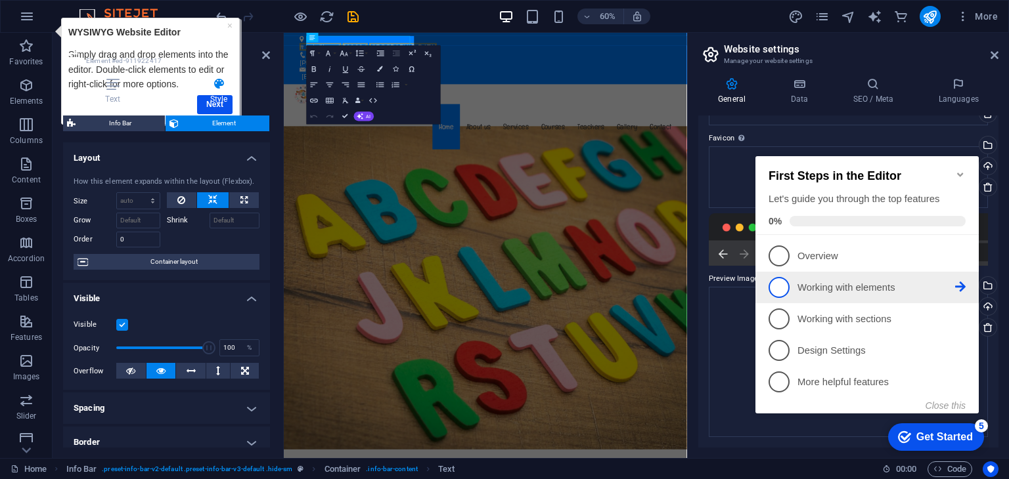
click at [785, 291] on span "2" at bounding box center [778, 287] width 21 height 21
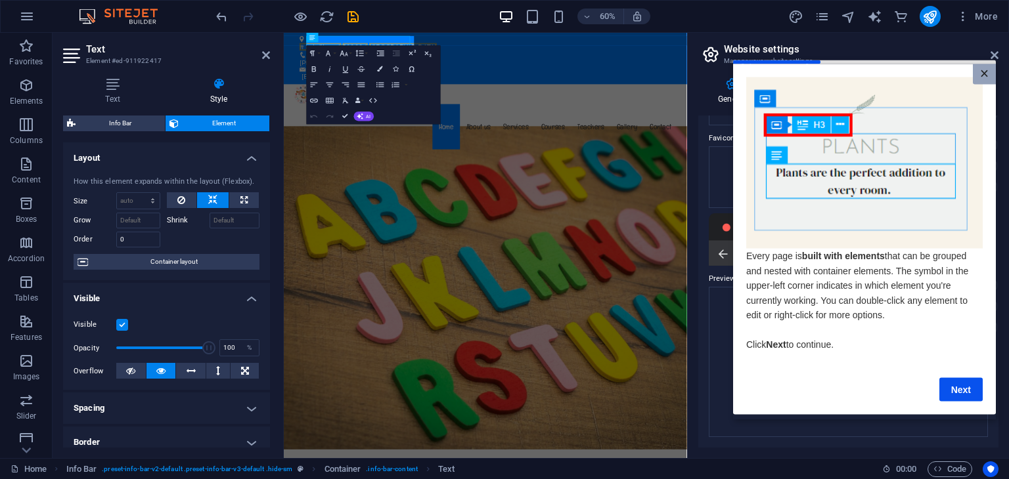
click at [987, 75] on link "×" at bounding box center [984, 74] width 23 height 20
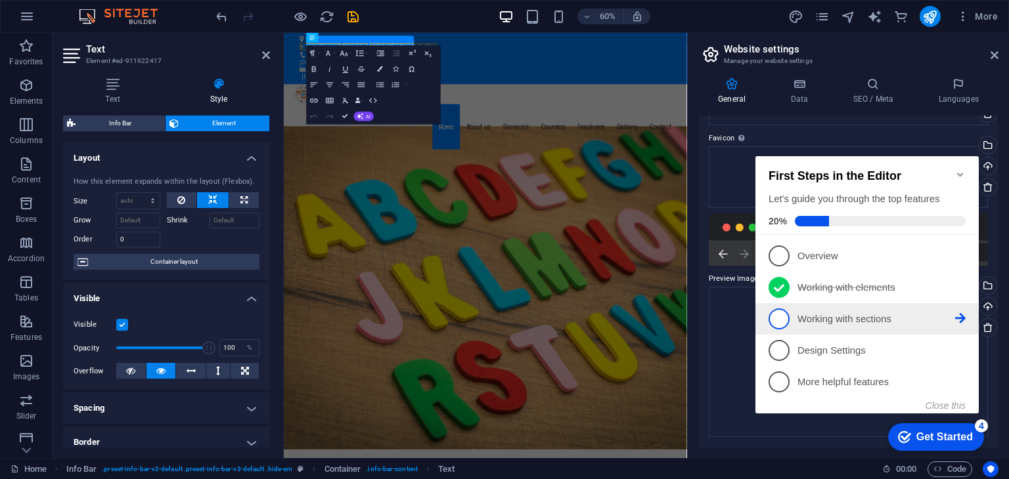
click at [778, 320] on span "3" at bounding box center [778, 319] width 21 height 21
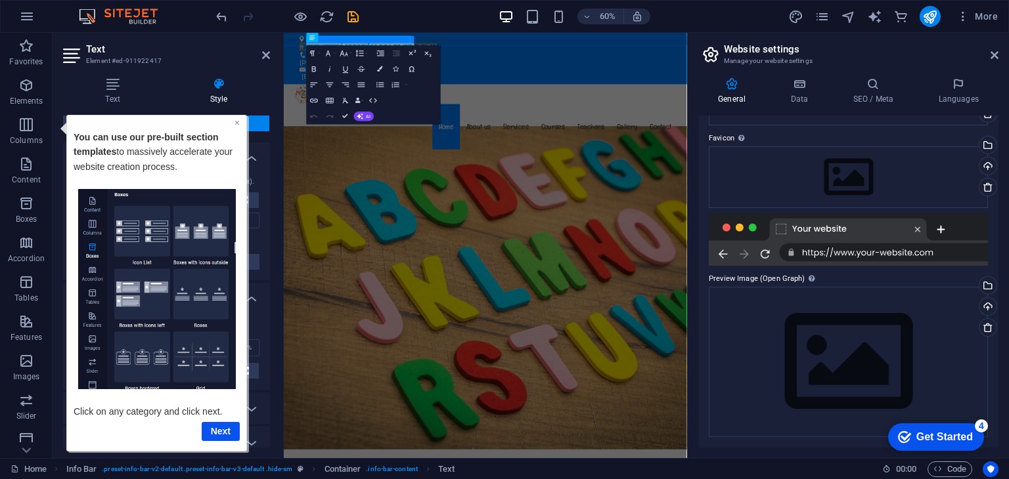
click at [235, 120] on link "×" at bounding box center [236, 122] width 5 height 11
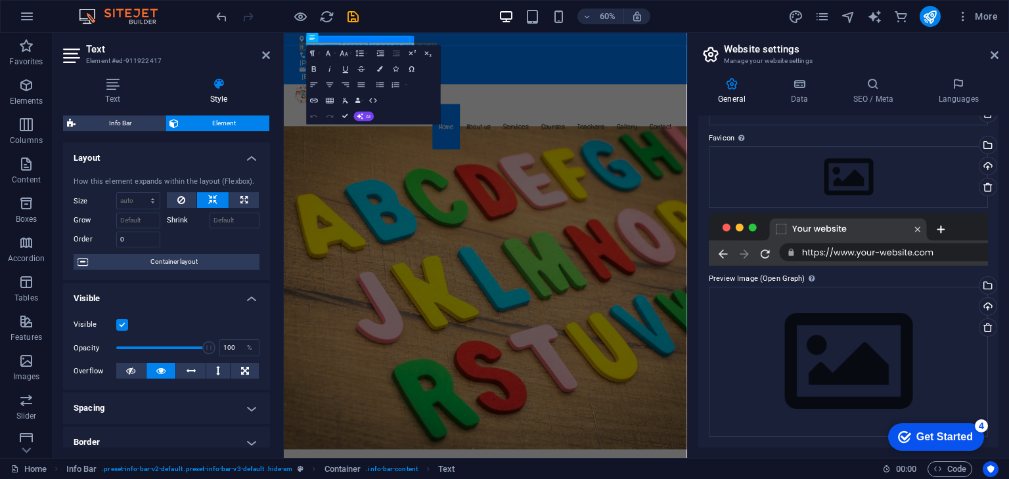
click at [935, 432] on div "Get Started" at bounding box center [944, 438] width 56 height 12
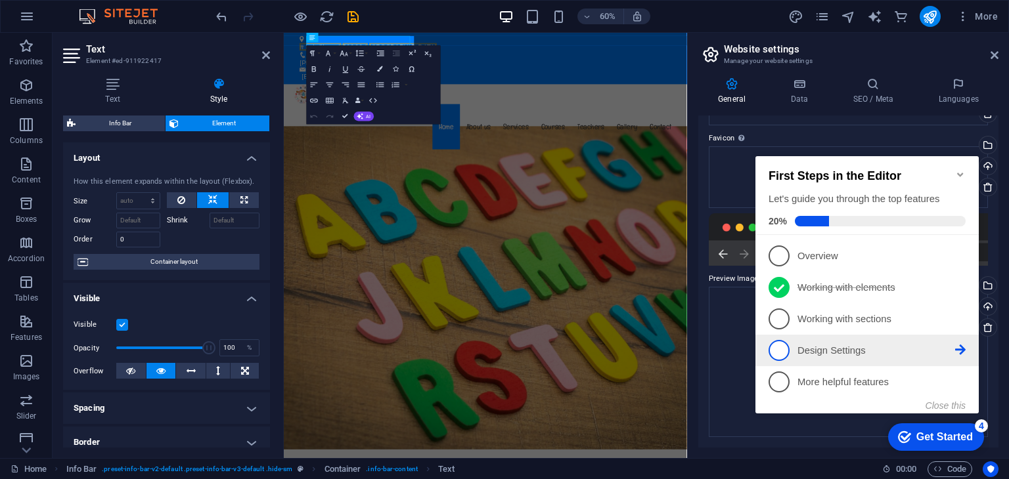
click at [780, 347] on span "4" at bounding box center [778, 350] width 21 height 21
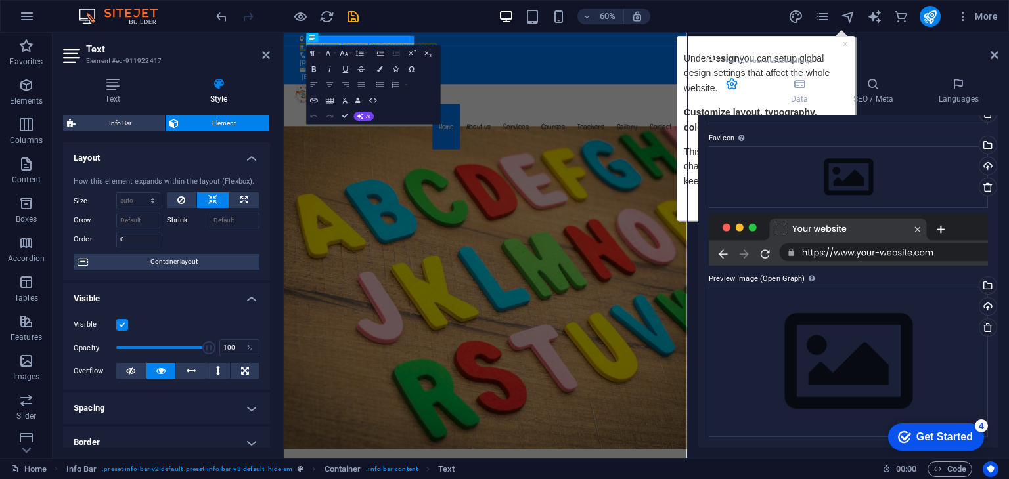
click at [920, 439] on div "Get Started" at bounding box center [944, 438] width 56 height 12
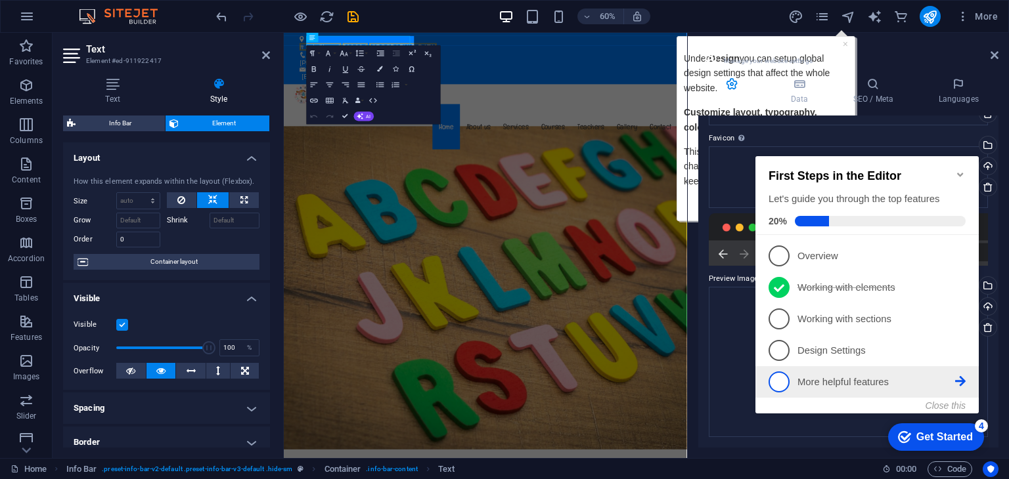
click at [778, 380] on span "5" at bounding box center [778, 382] width 21 height 21
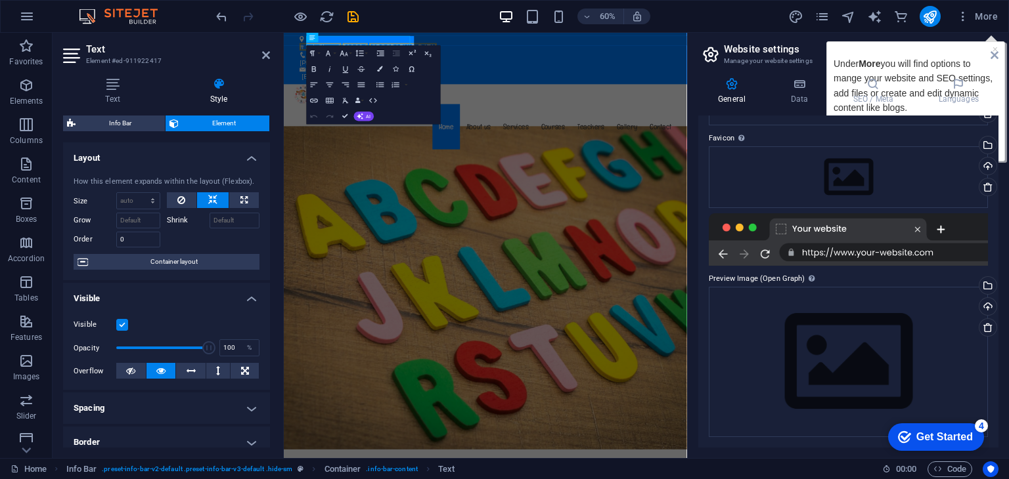
click at [884, 131] on label "Favicon Set the favicon of your website here. A favicon is a small icon shown i…" at bounding box center [848, 139] width 279 height 16
click at [993, 54] on icon at bounding box center [994, 55] width 8 height 11
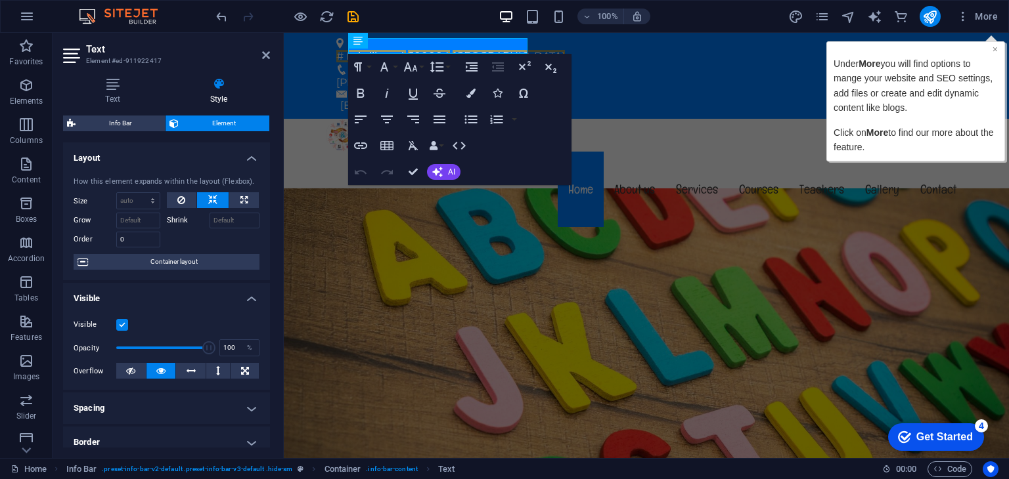
click at [994, 48] on link "×" at bounding box center [994, 48] width 5 height 11
